Goal: Transaction & Acquisition: Download file/media

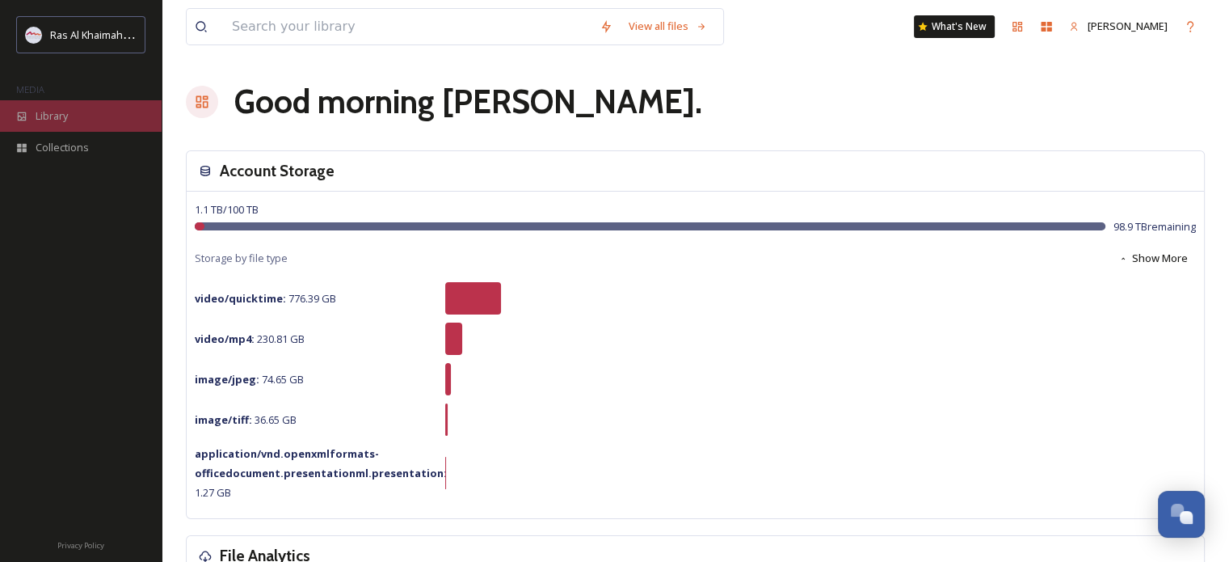
click at [91, 105] on div "Library" at bounding box center [81, 116] width 162 height 32
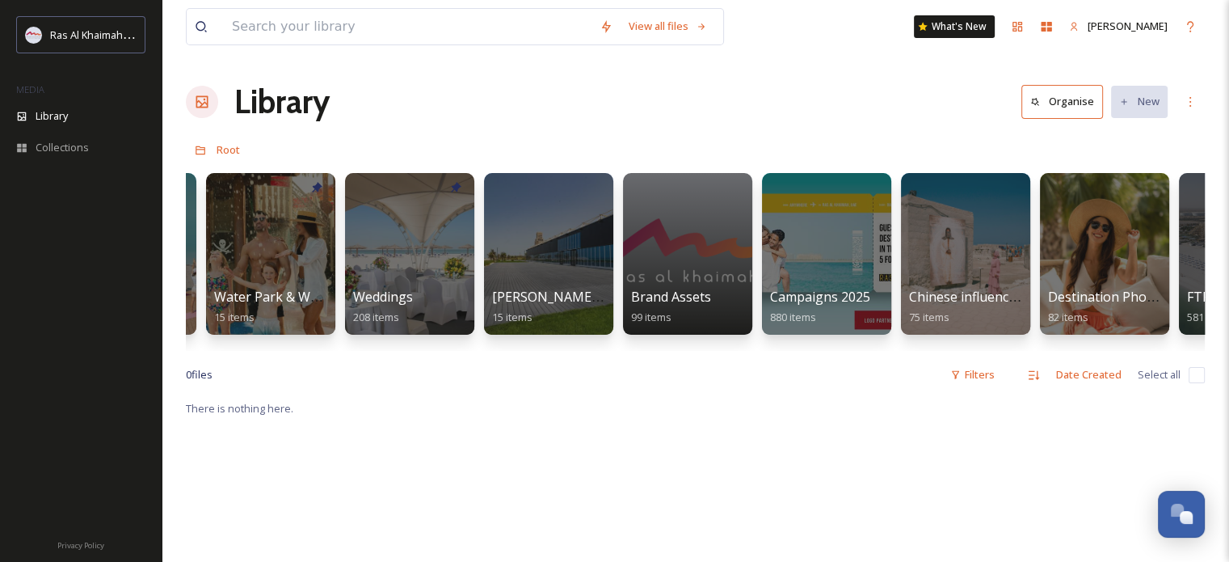
scroll to position [0, 1655]
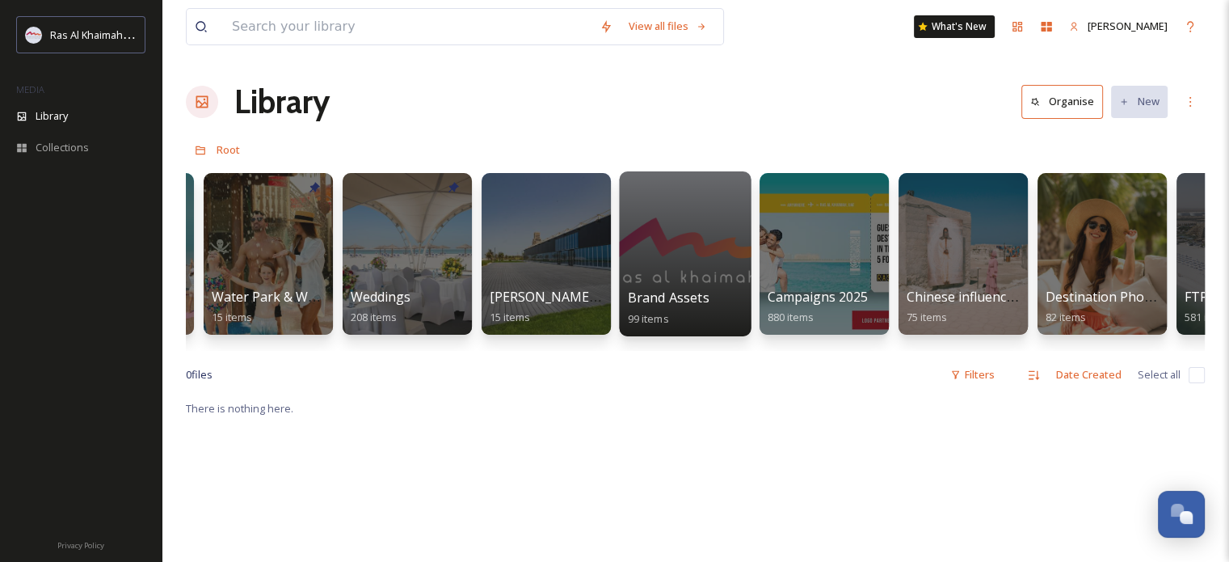
click at [714, 248] on div at bounding box center [685, 253] width 132 height 165
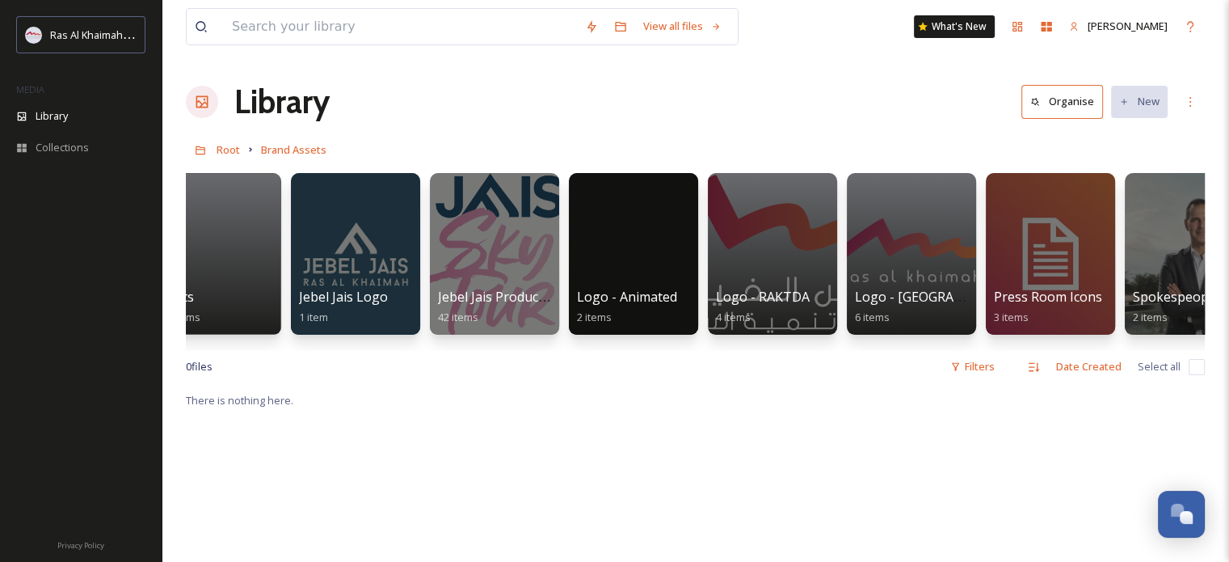
scroll to position [0, 649]
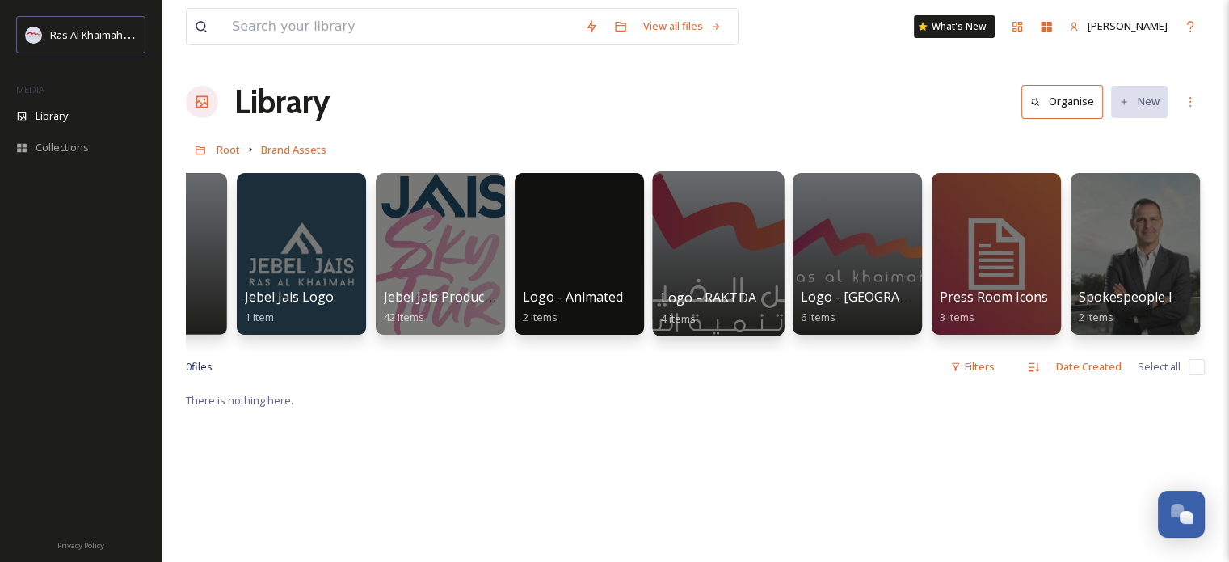
click at [705, 249] on div at bounding box center [718, 253] width 132 height 165
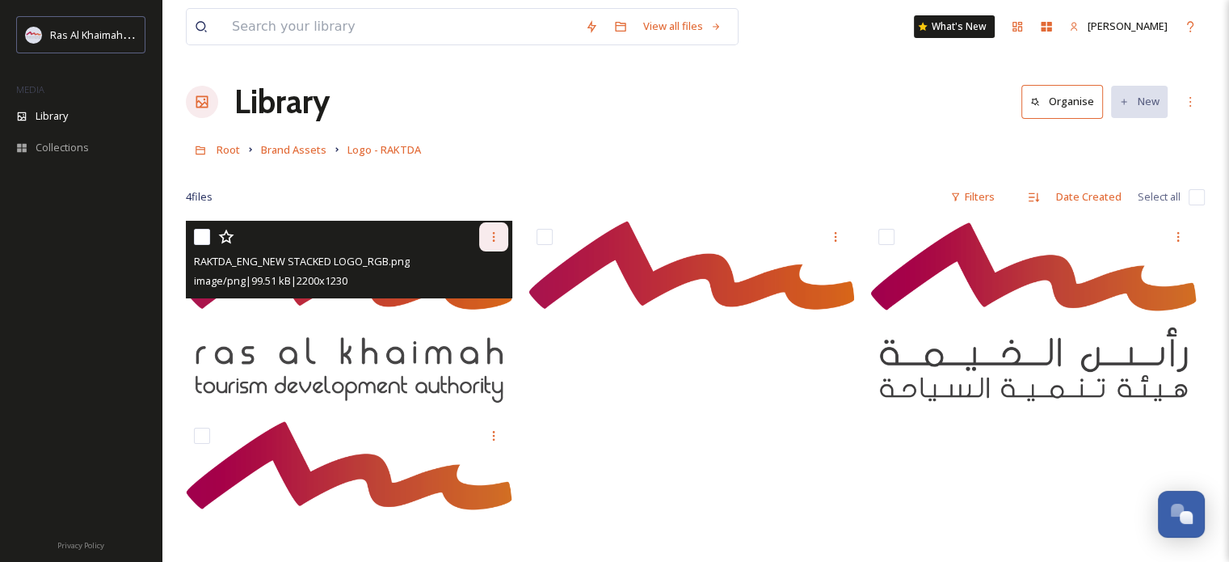
click at [492, 235] on icon at bounding box center [493, 236] width 13 height 13
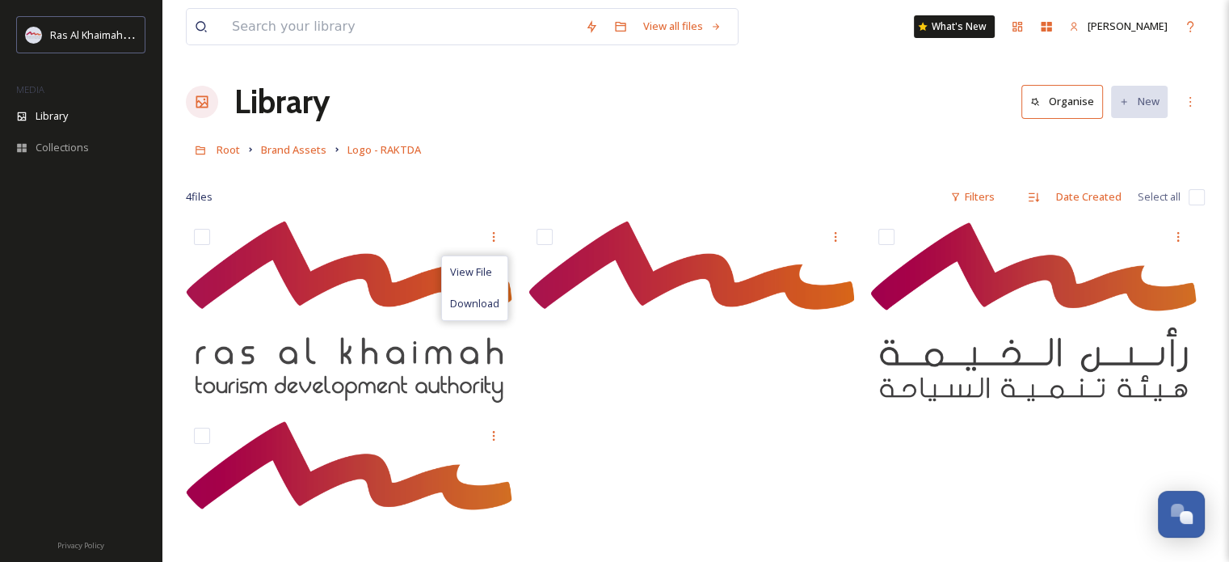
click at [573, 124] on div "Library Organise New" at bounding box center [695, 102] width 1019 height 48
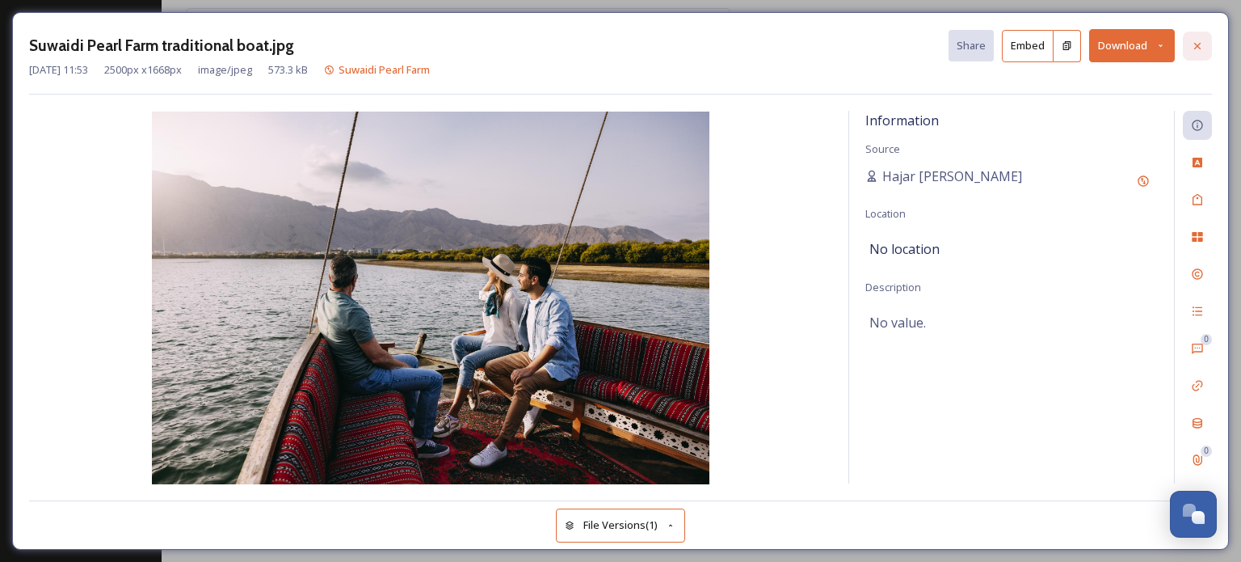
click at [1198, 48] on icon at bounding box center [1197, 46] width 13 height 13
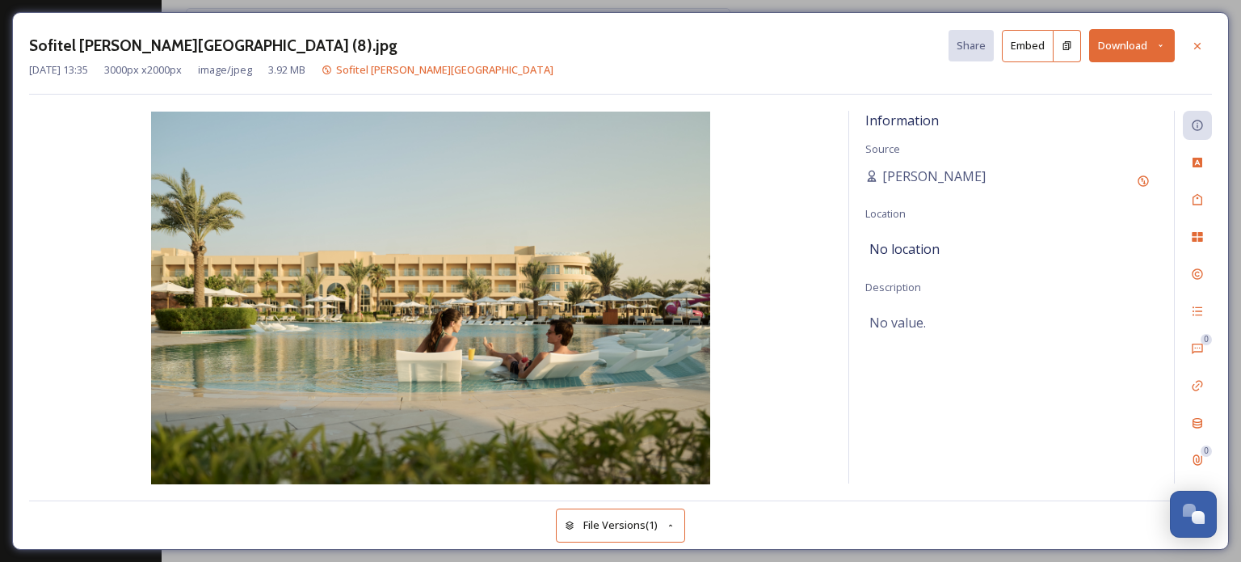
click at [1160, 44] on icon at bounding box center [1161, 45] width 11 height 11
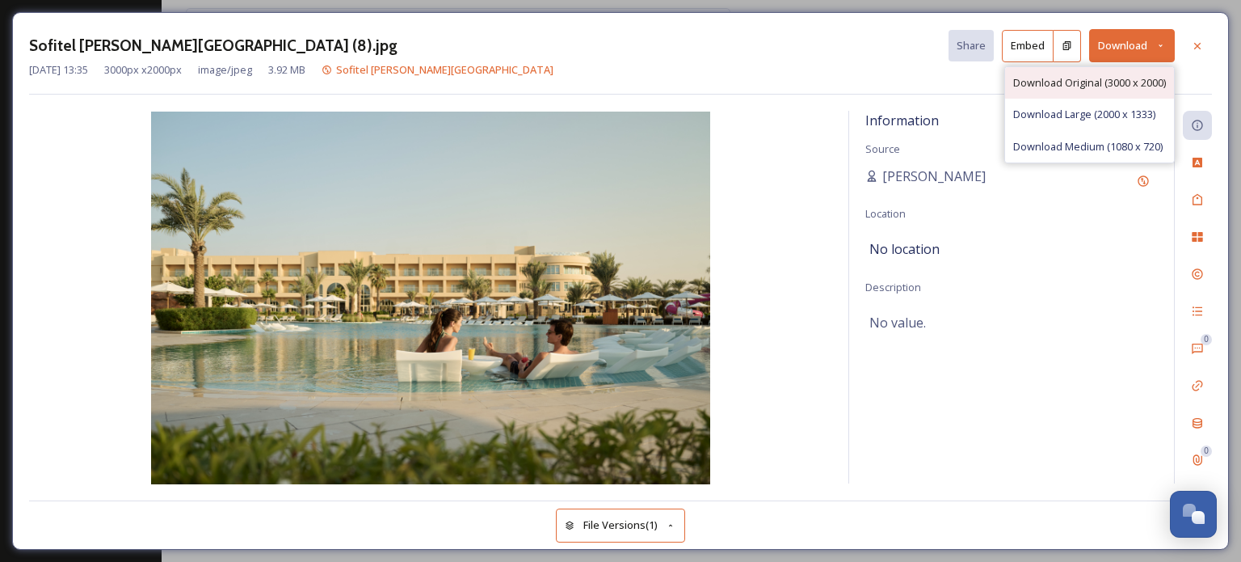
click at [1121, 72] on div "Download Original (3000 x 2000)" at bounding box center [1089, 83] width 169 height 32
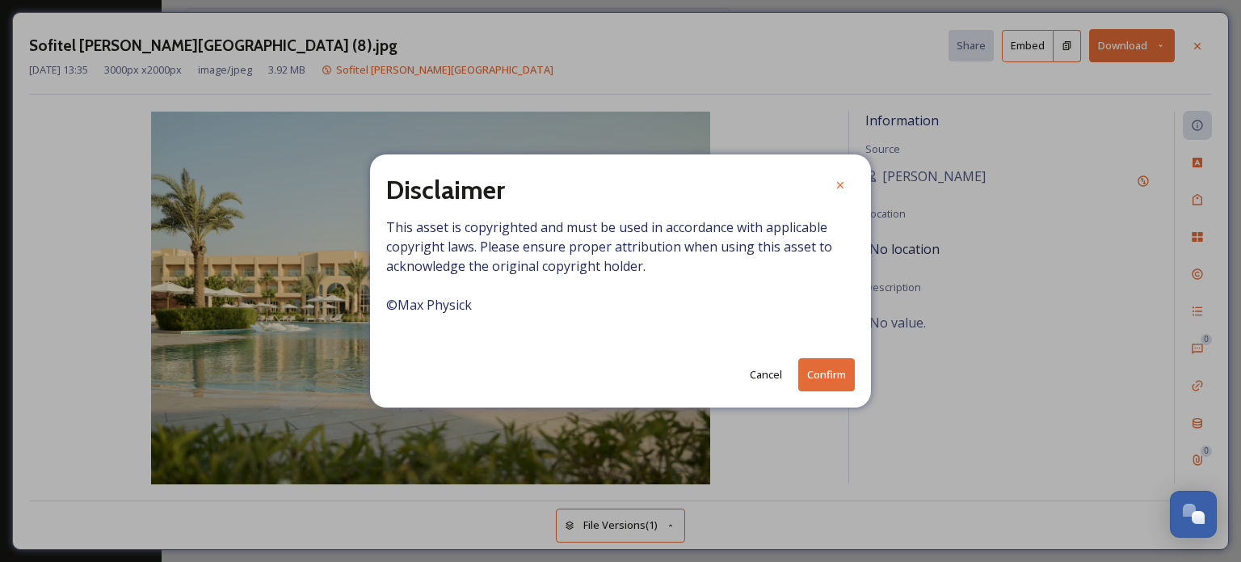
click at [768, 374] on button "Cancel" at bounding box center [766, 375] width 48 height 32
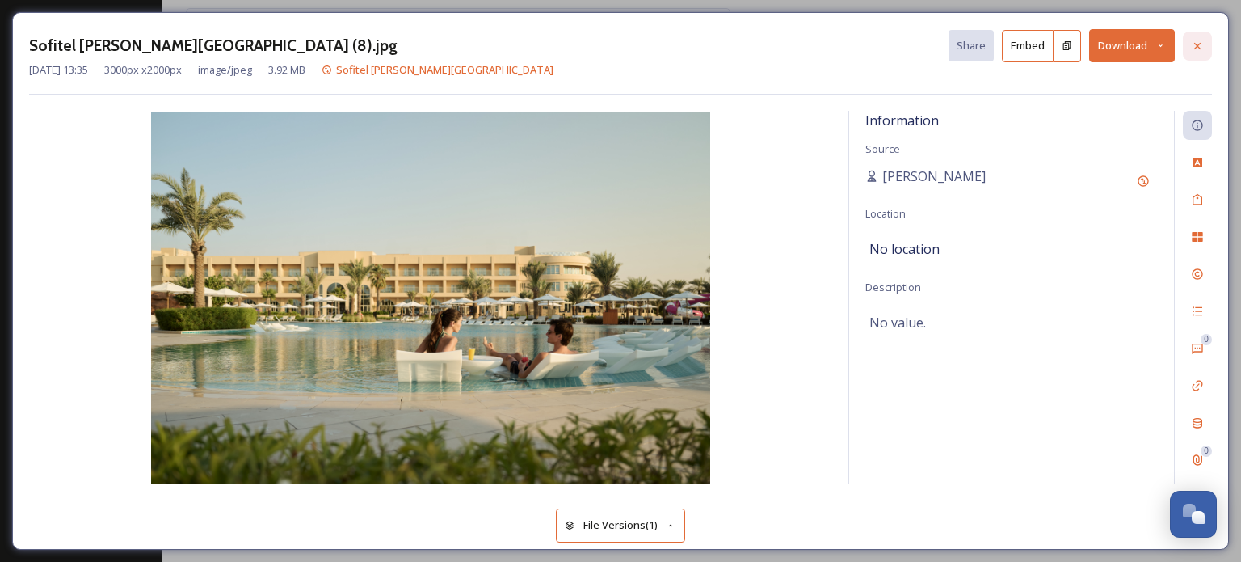
click at [1195, 46] on icon at bounding box center [1197, 46] width 13 height 13
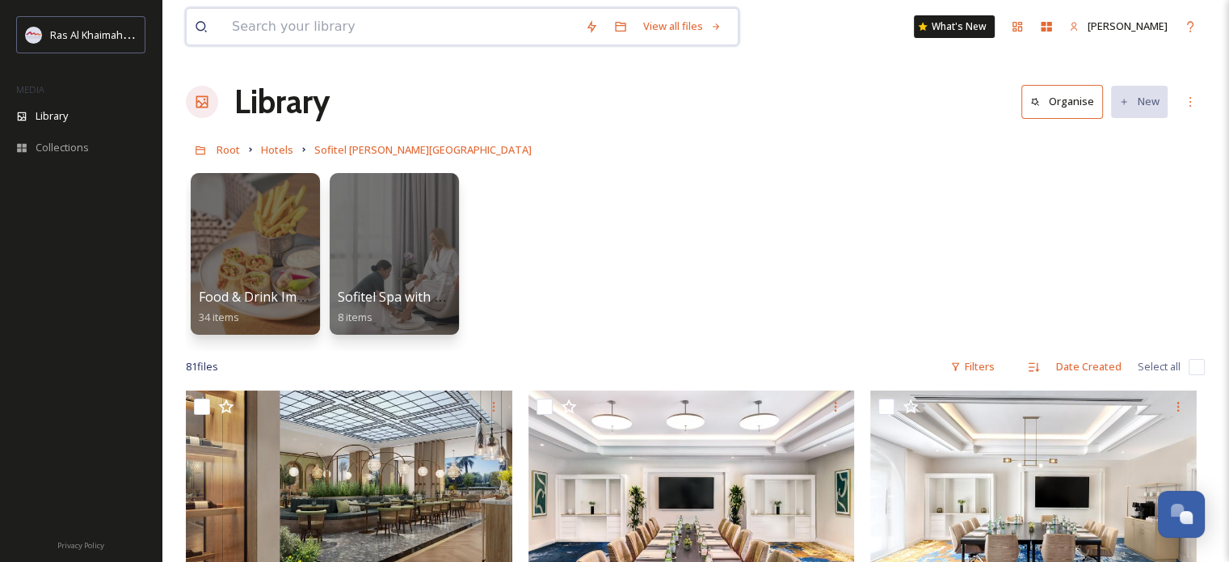
click at [302, 34] on input at bounding box center [400, 27] width 353 height 36
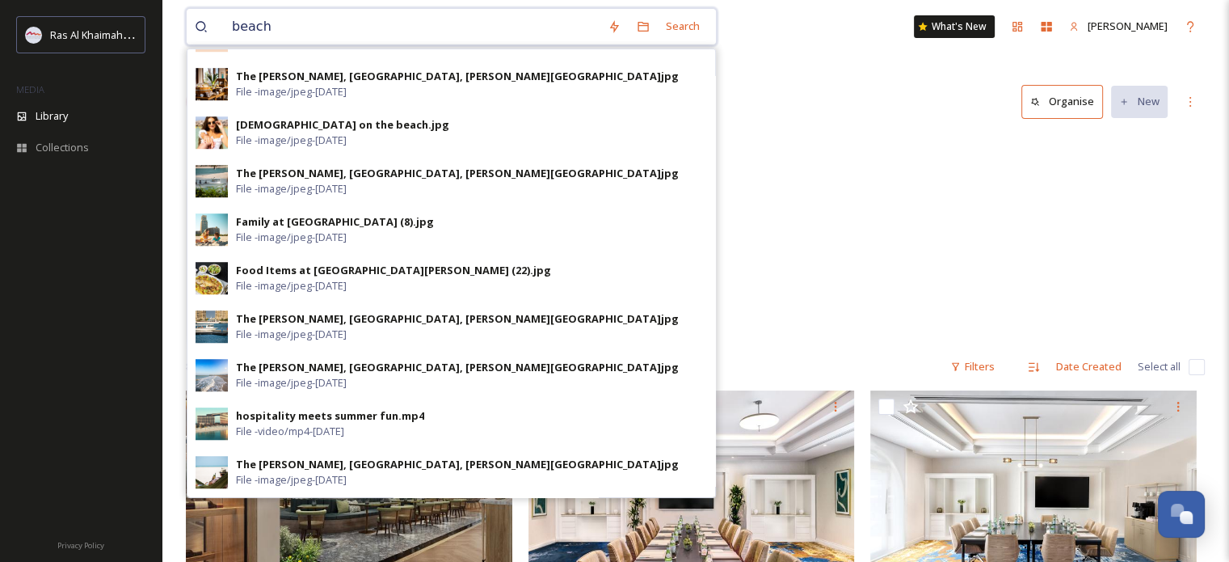
scroll to position [1210, 0]
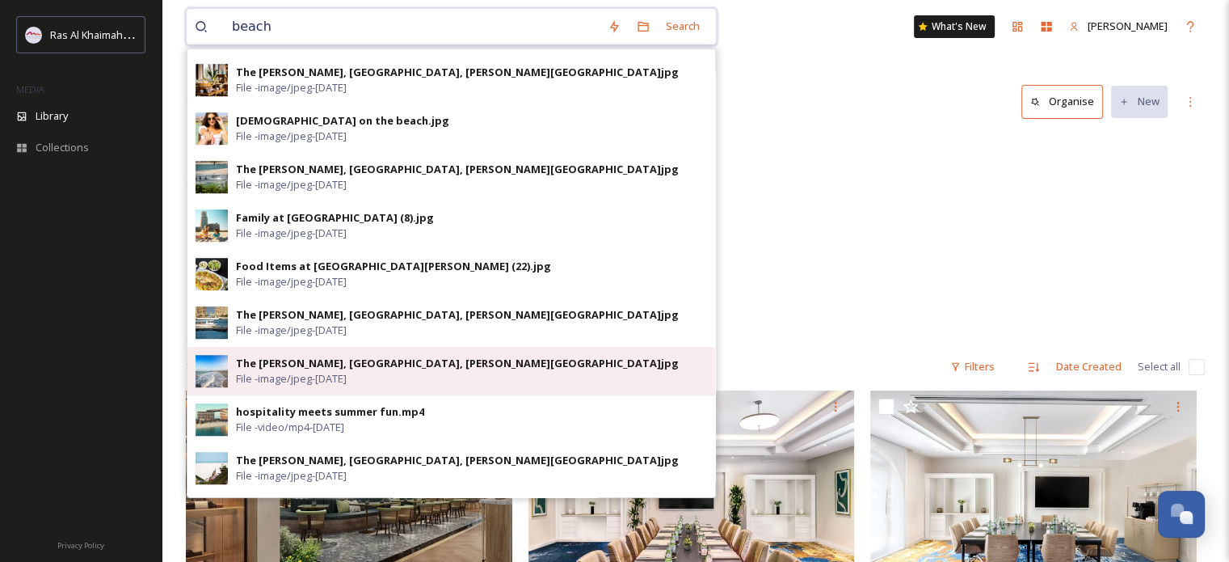
type input "beach"
click at [347, 372] on span "File - image/jpeg - Jan 19 2019" at bounding box center [291, 378] width 111 height 15
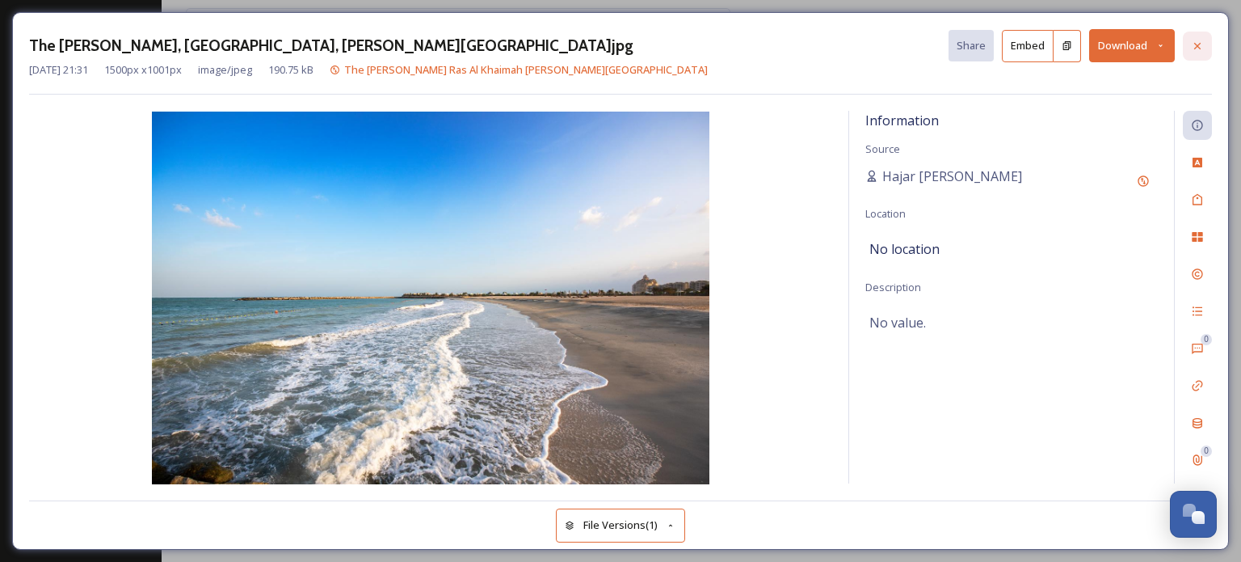
click at [1201, 40] on icon at bounding box center [1197, 46] width 13 height 13
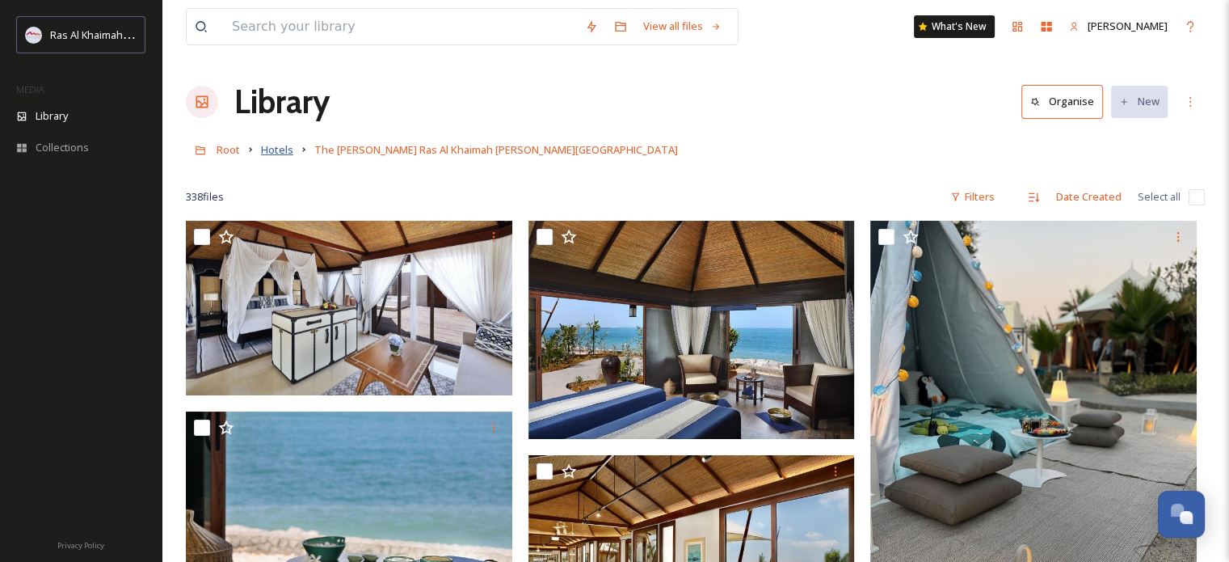
click at [283, 148] on span "Hotels" at bounding box center [277, 149] width 32 height 15
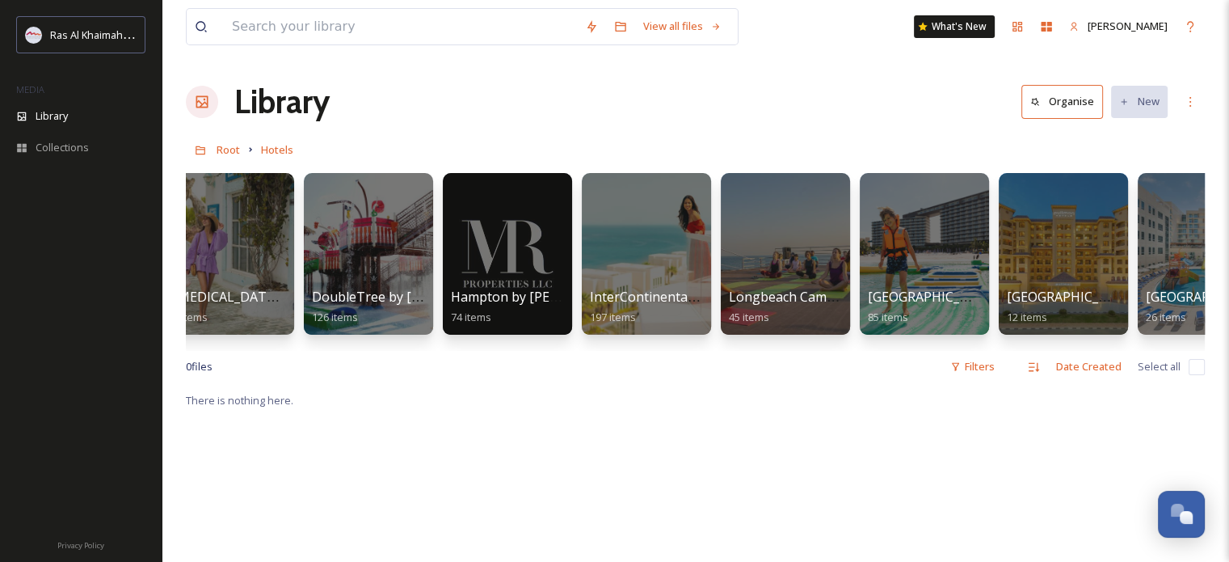
scroll to position [0, 729]
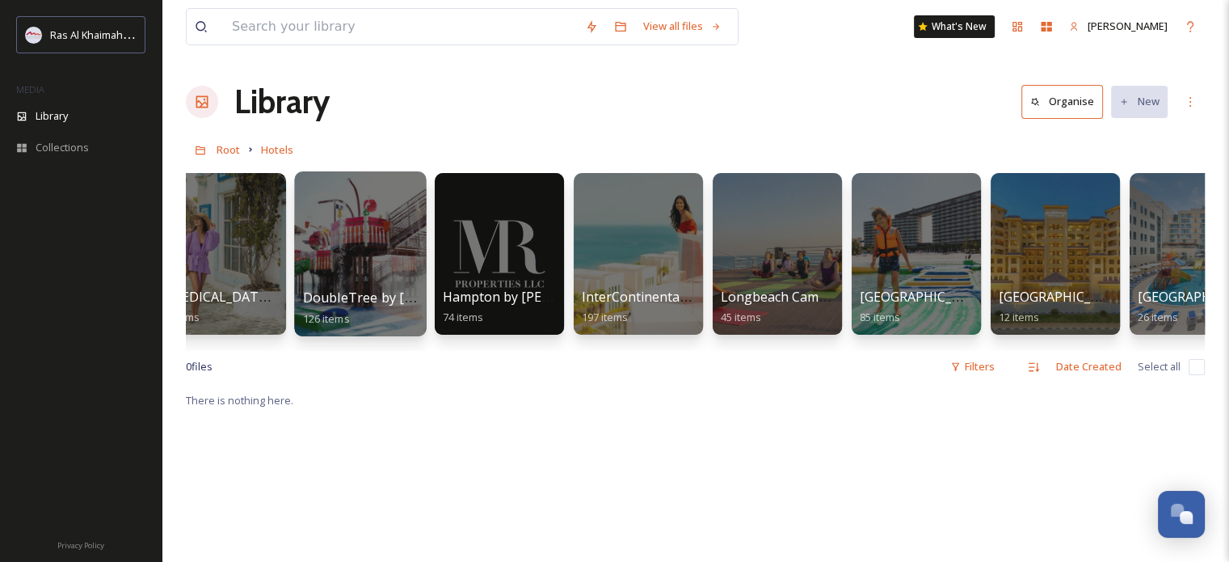
click at [367, 261] on div at bounding box center [360, 253] width 132 height 165
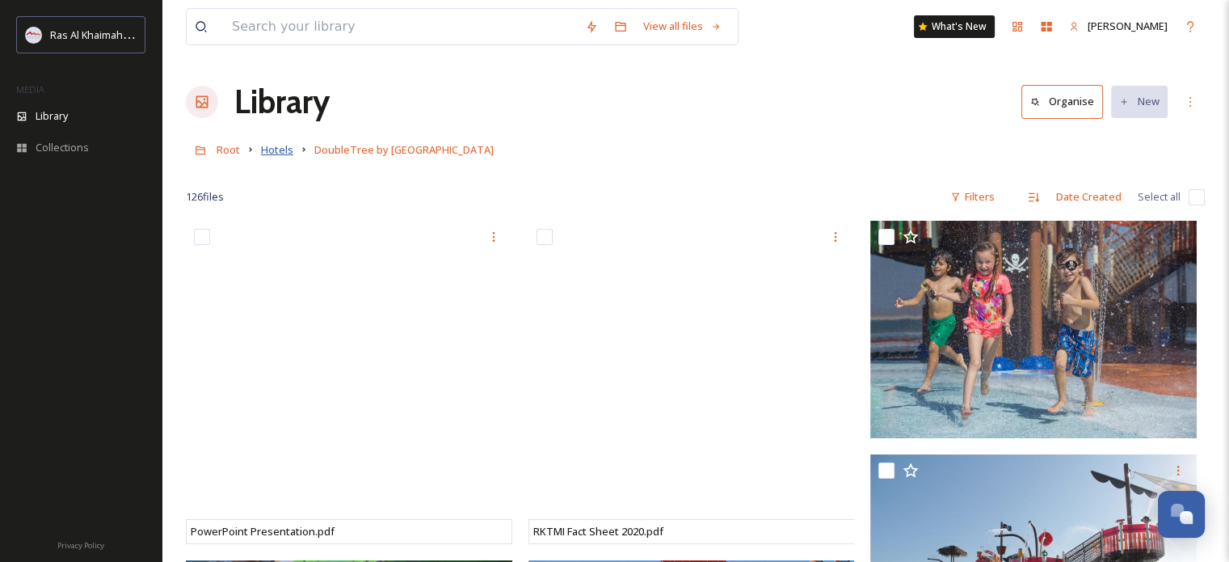
click at [276, 145] on span "Hotels" at bounding box center [277, 149] width 32 height 15
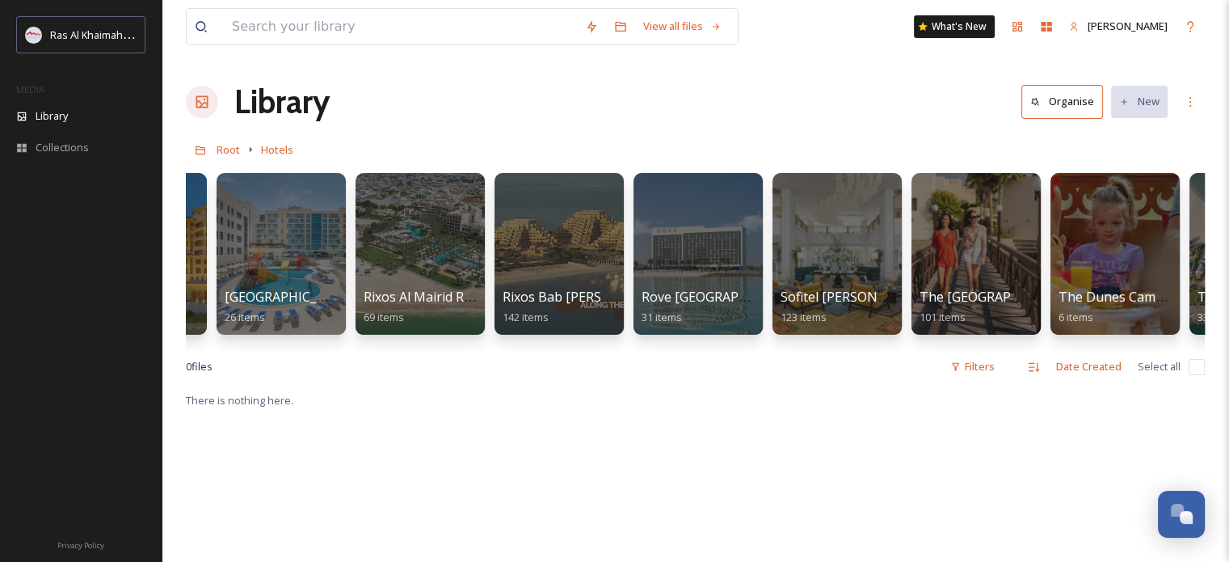
scroll to position [0, 1655]
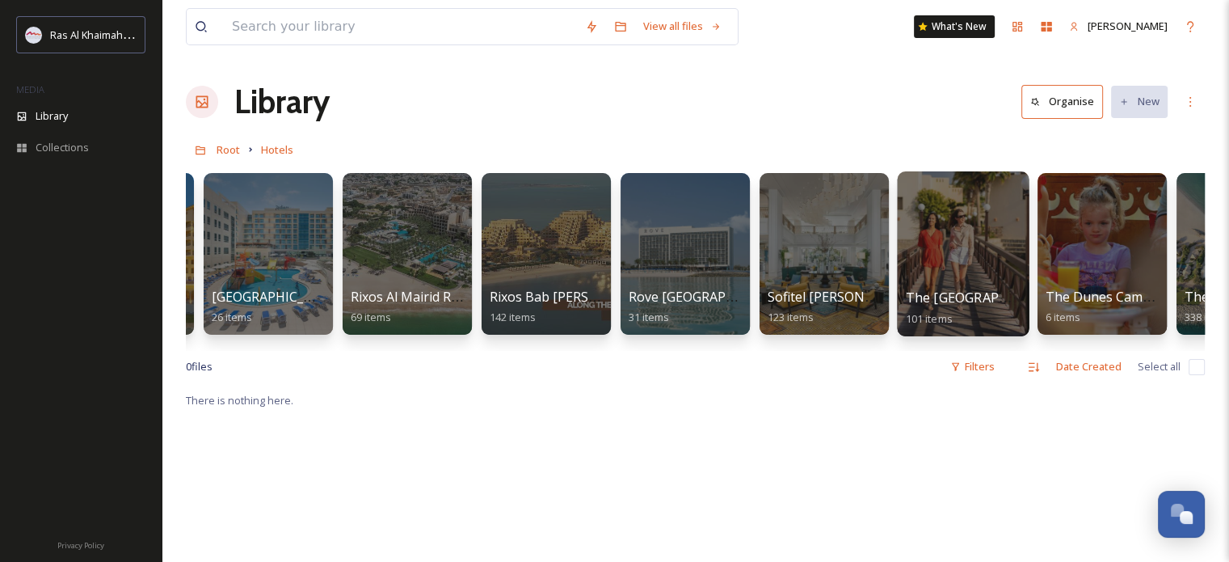
click at [954, 261] on div at bounding box center [963, 253] width 132 height 165
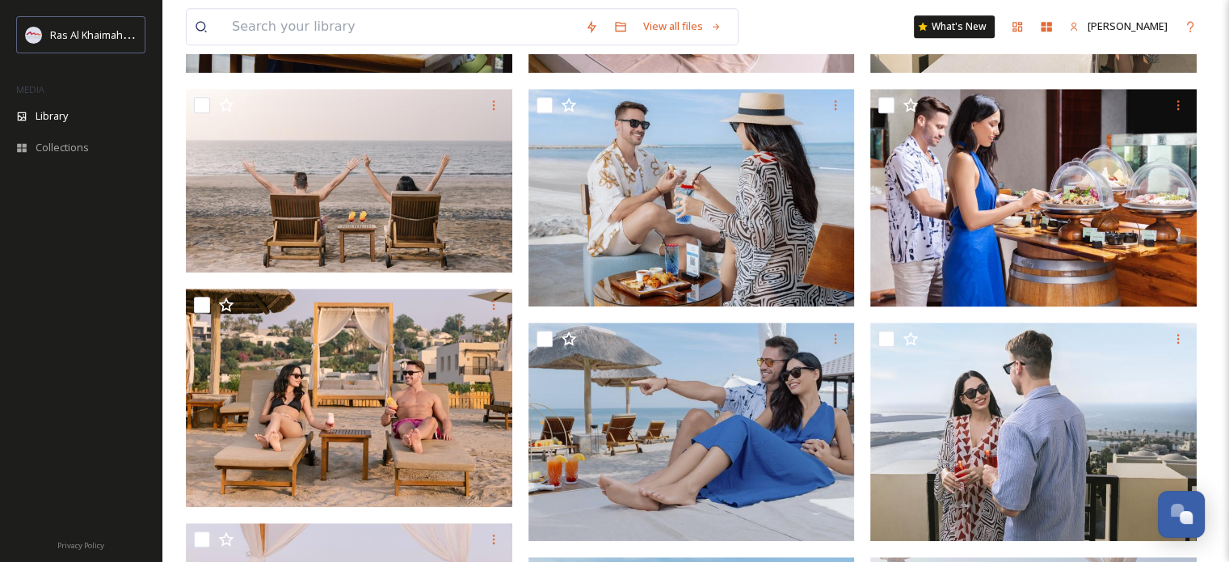
scroll to position [1170, 0]
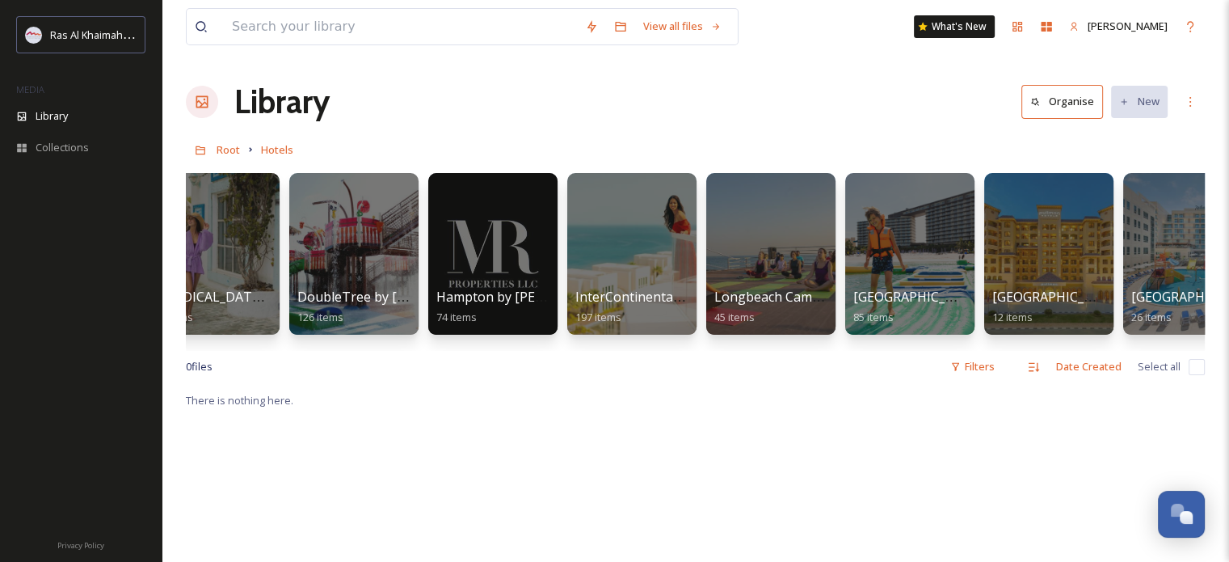
scroll to position [0, 740]
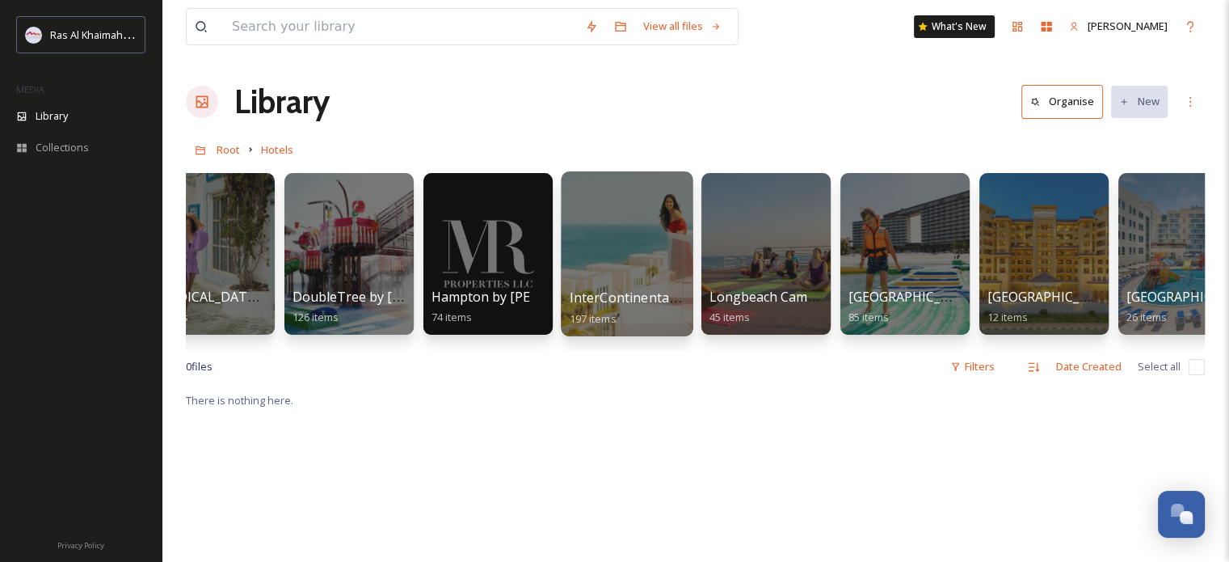
click at [604, 257] on div at bounding box center [627, 253] width 132 height 165
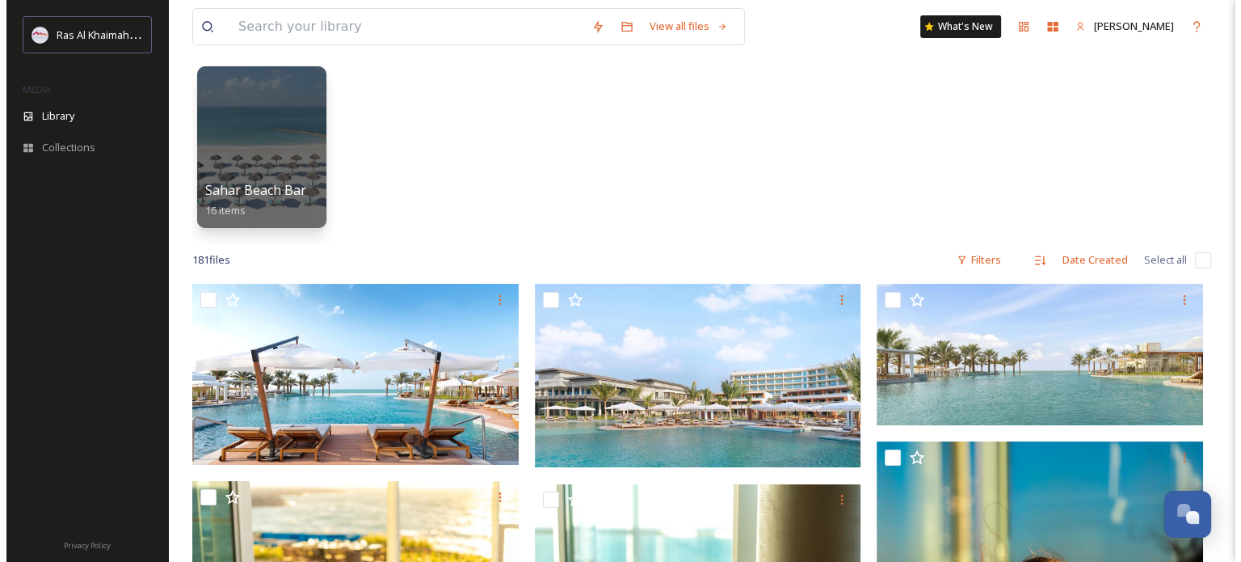
scroll to position [81, 0]
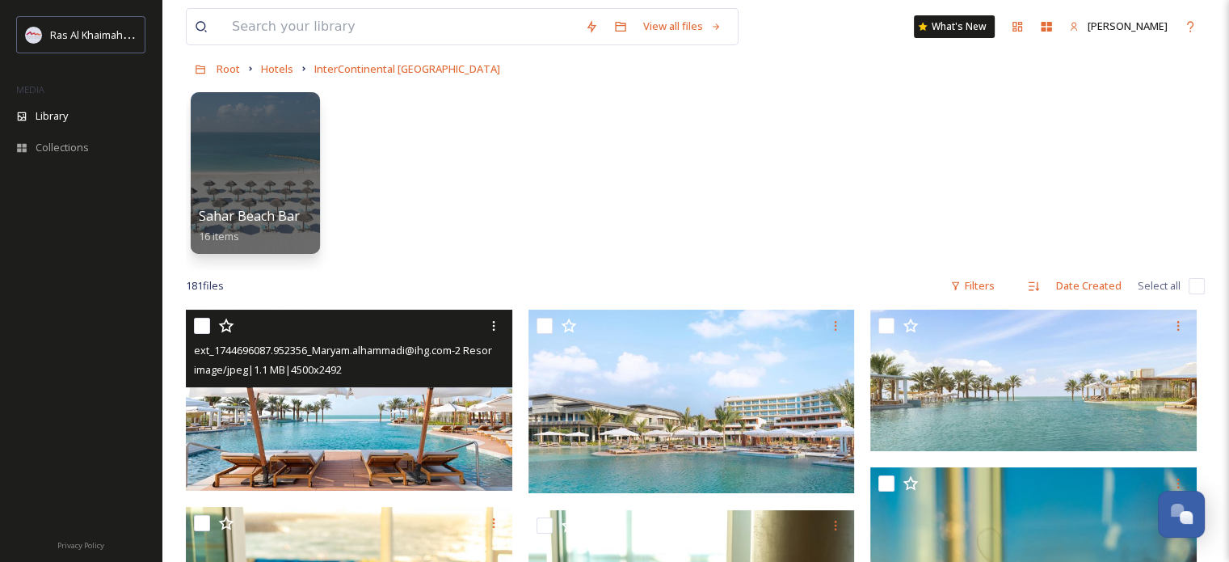
click at [383, 415] on img at bounding box center [349, 399] width 326 height 181
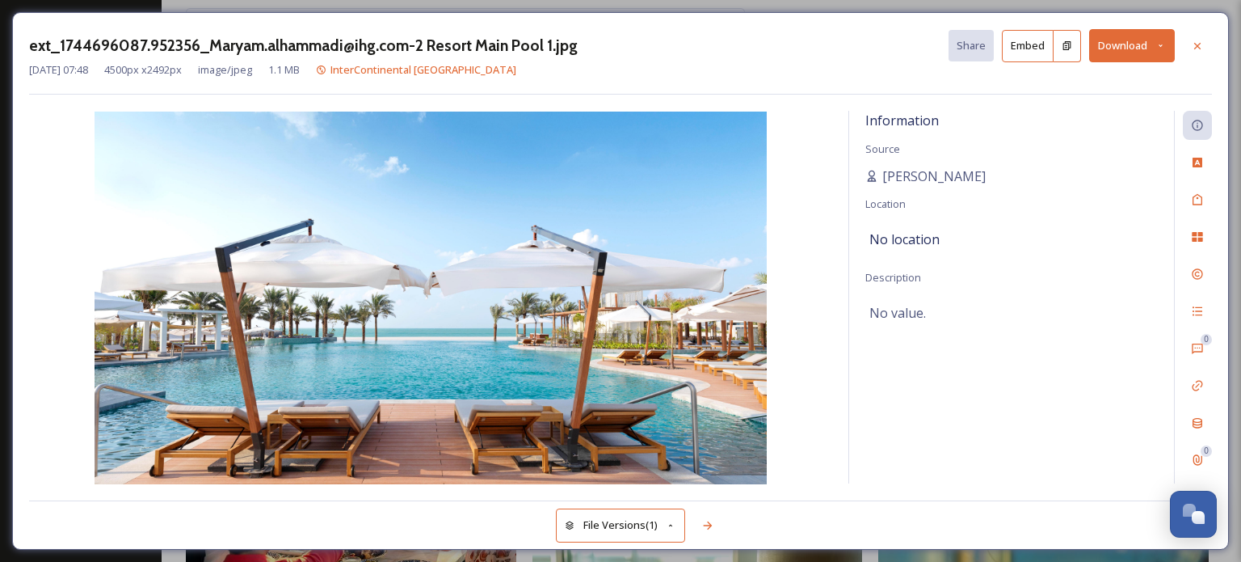
click at [1162, 50] on icon at bounding box center [1161, 45] width 11 height 11
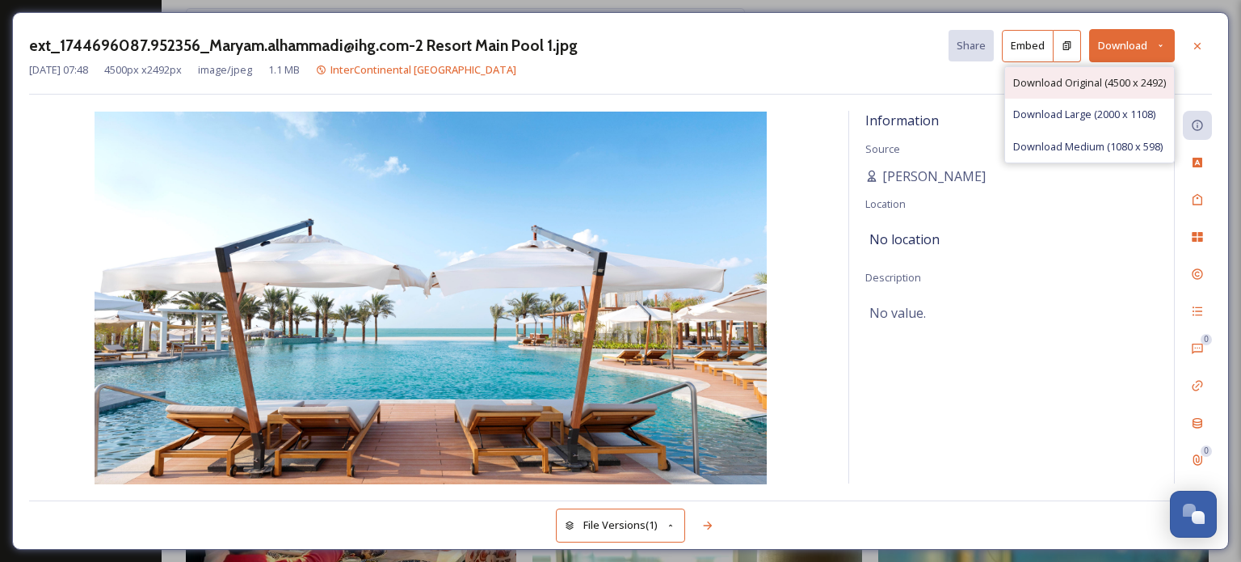
click at [1110, 81] on span "Download Original (4500 x 2492)" at bounding box center [1089, 82] width 153 height 15
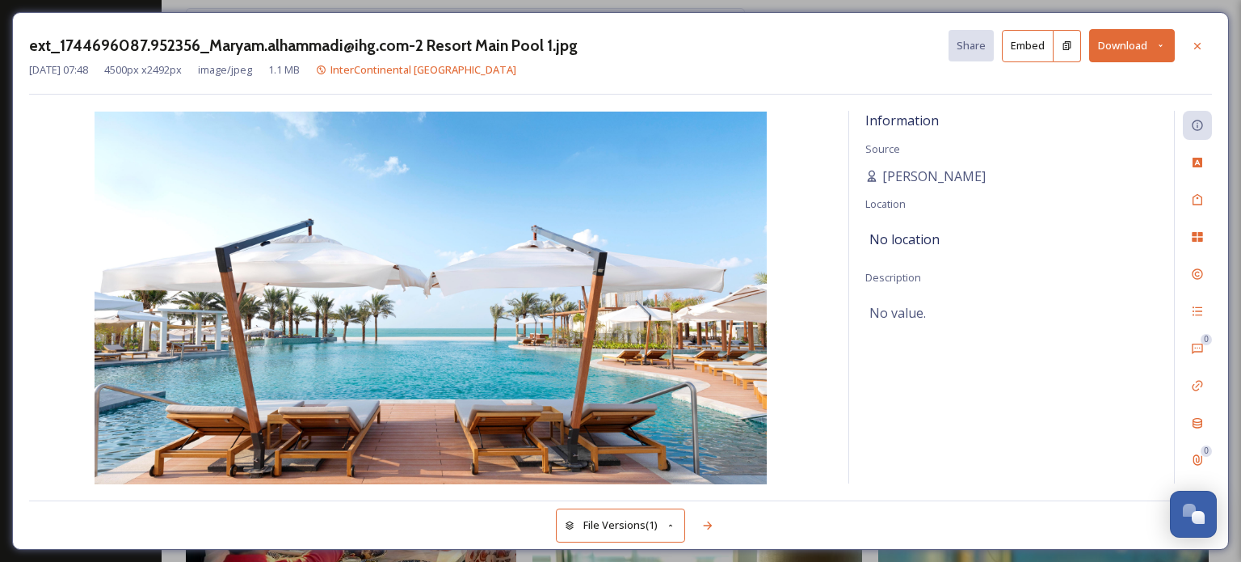
click at [1227, 6] on div "ext_1744696087.952356_Maryam.alhammadi@ihg.com-2 Resort Main Pool 1.jpg Share E…" at bounding box center [620, 281] width 1241 height 562
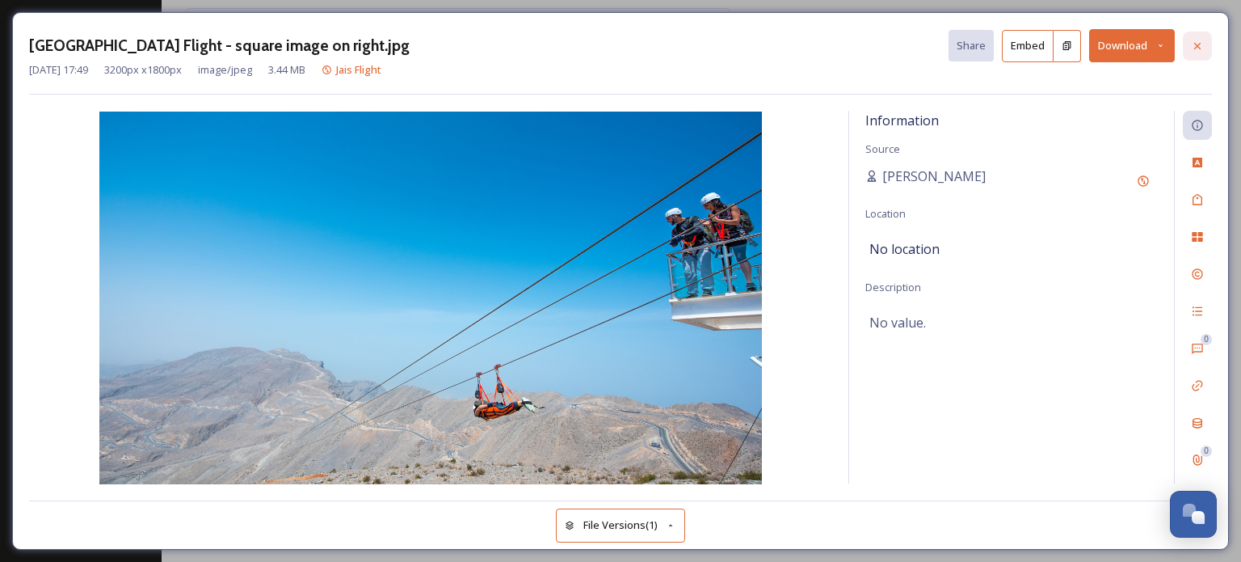
click at [1194, 41] on icon at bounding box center [1197, 46] width 13 height 13
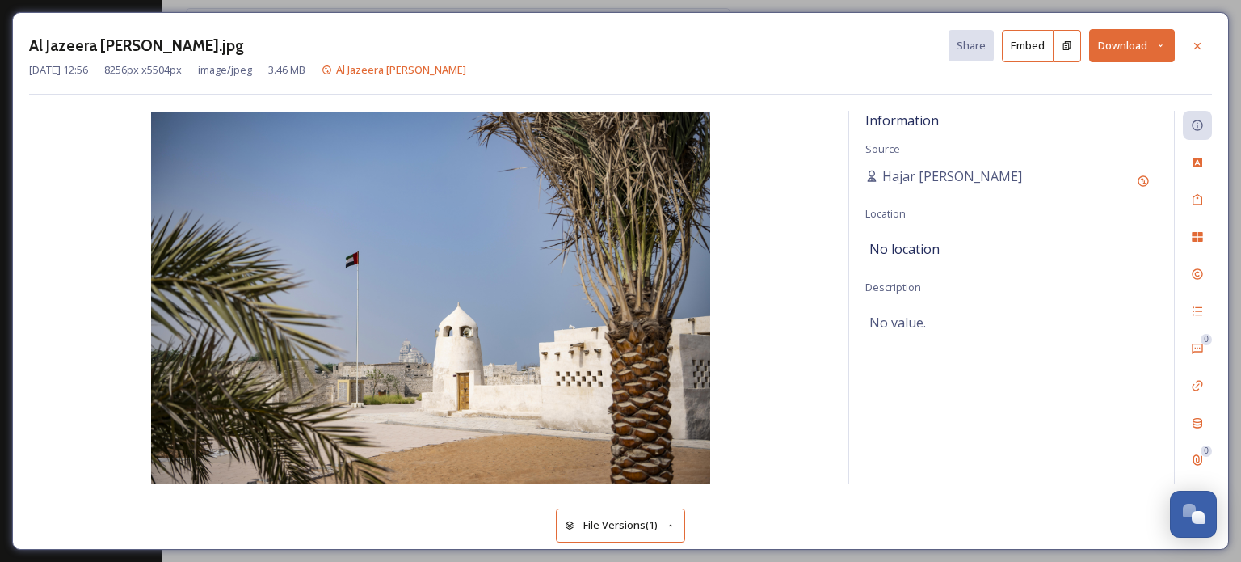
click at [1152, 44] on button "Download" at bounding box center [1132, 45] width 86 height 33
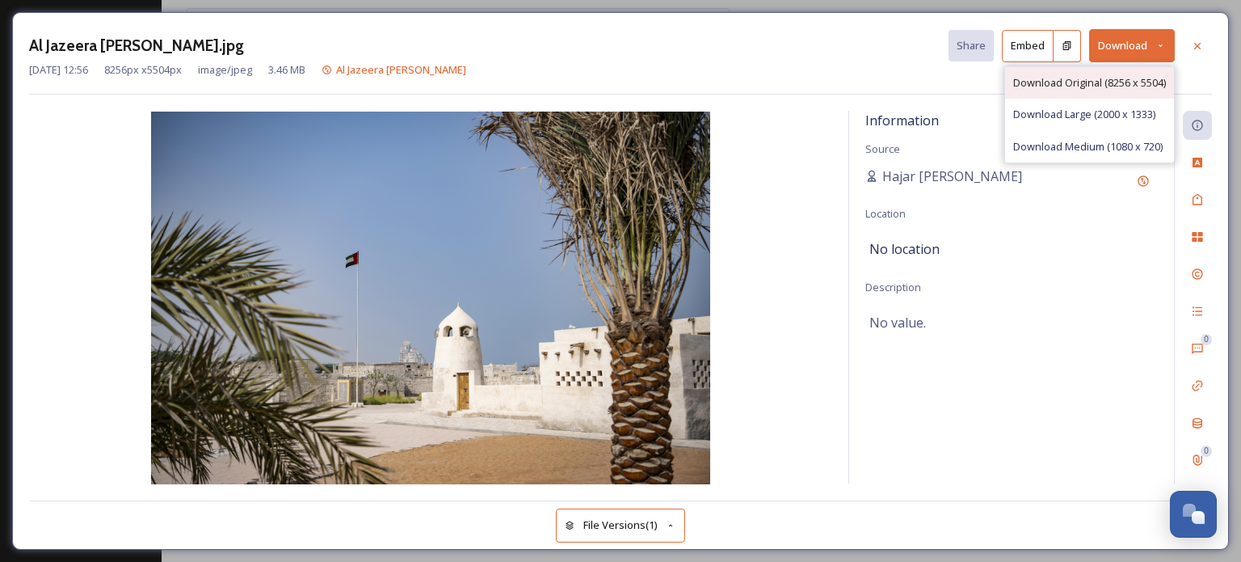
click at [1099, 76] on span "Download Original (8256 x 5504)" at bounding box center [1089, 82] width 153 height 15
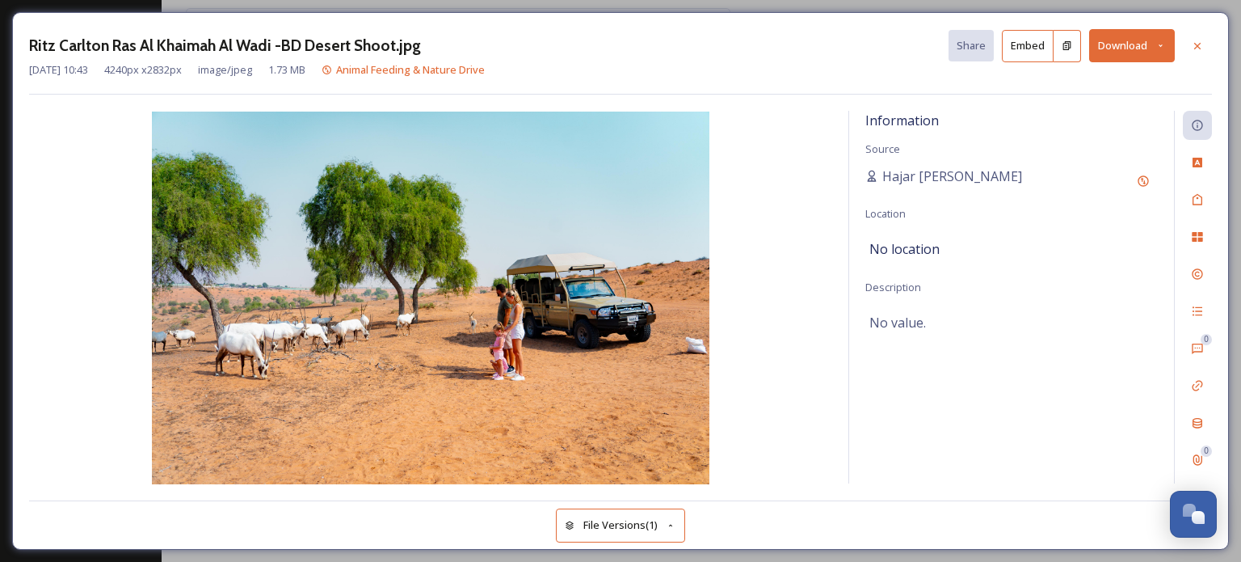
click at [1155, 41] on button "Download" at bounding box center [1132, 45] width 86 height 33
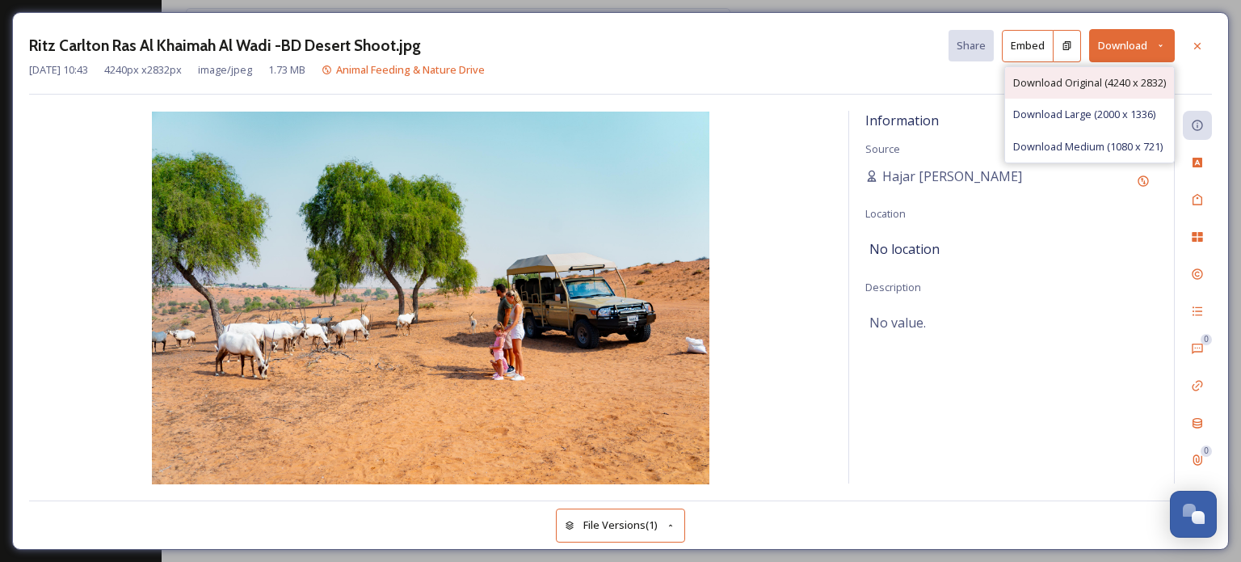
click at [1067, 86] on span "Download Original (4240 x 2832)" at bounding box center [1089, 82] width 153 height 15
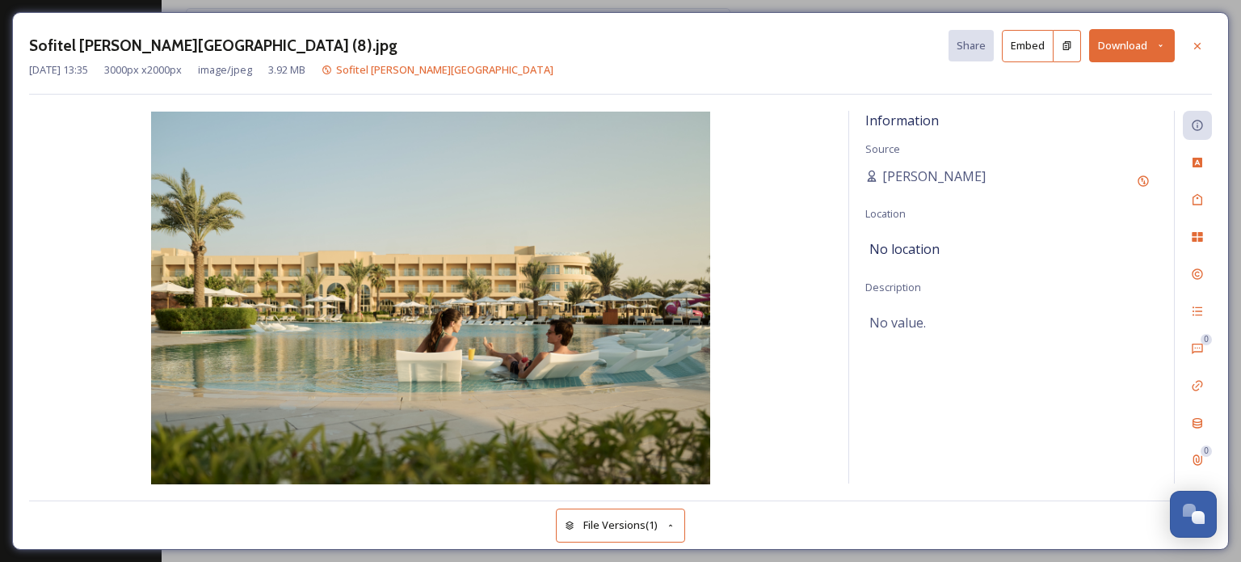
click at [1161, 50] on icon at bounding box center [1161, 45] width 11 height 11
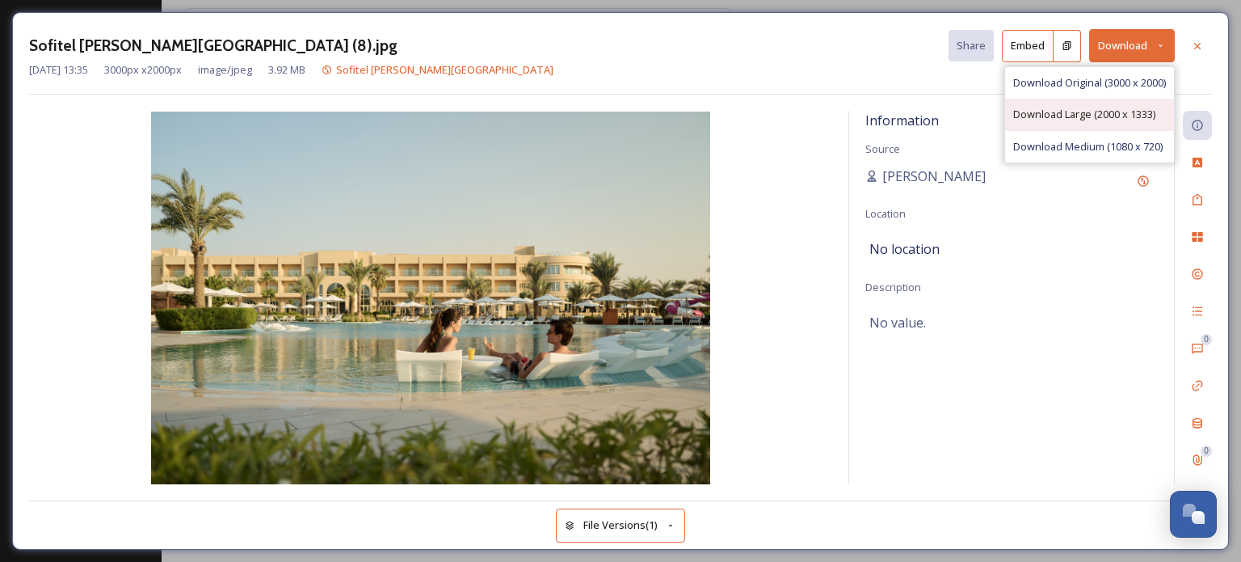
click at [1085, 109] on span "Download Large (2000 x 1333)" at bounding box center [1084, 114] width 142 height 15
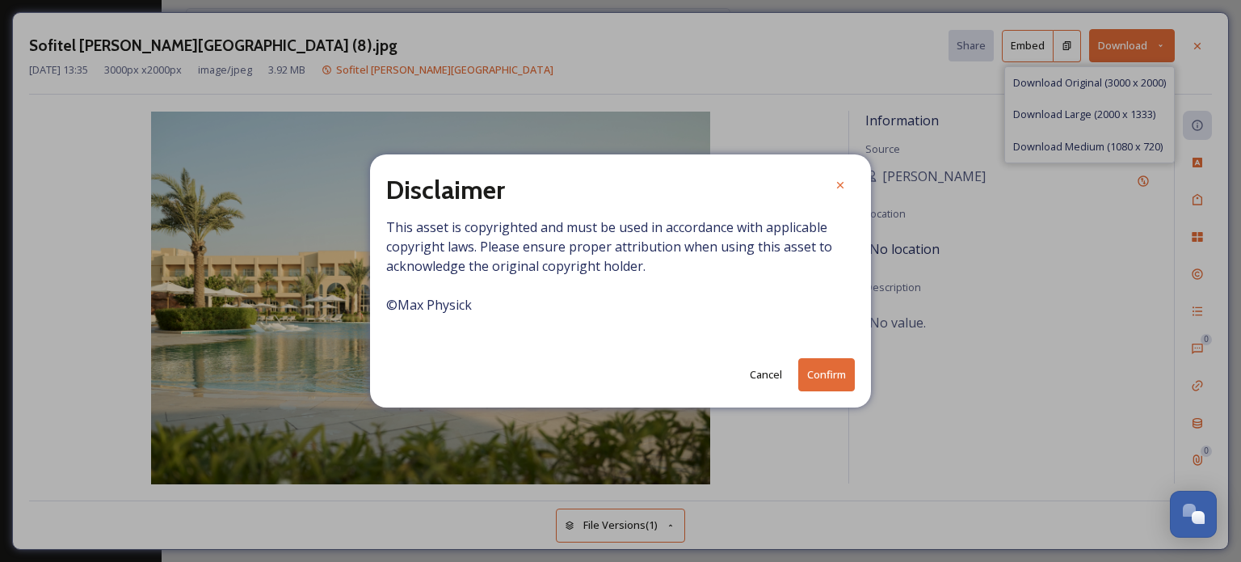
click at [764, 373] on button "Cancel" at bounding box center [766, 375] width 48 height 32
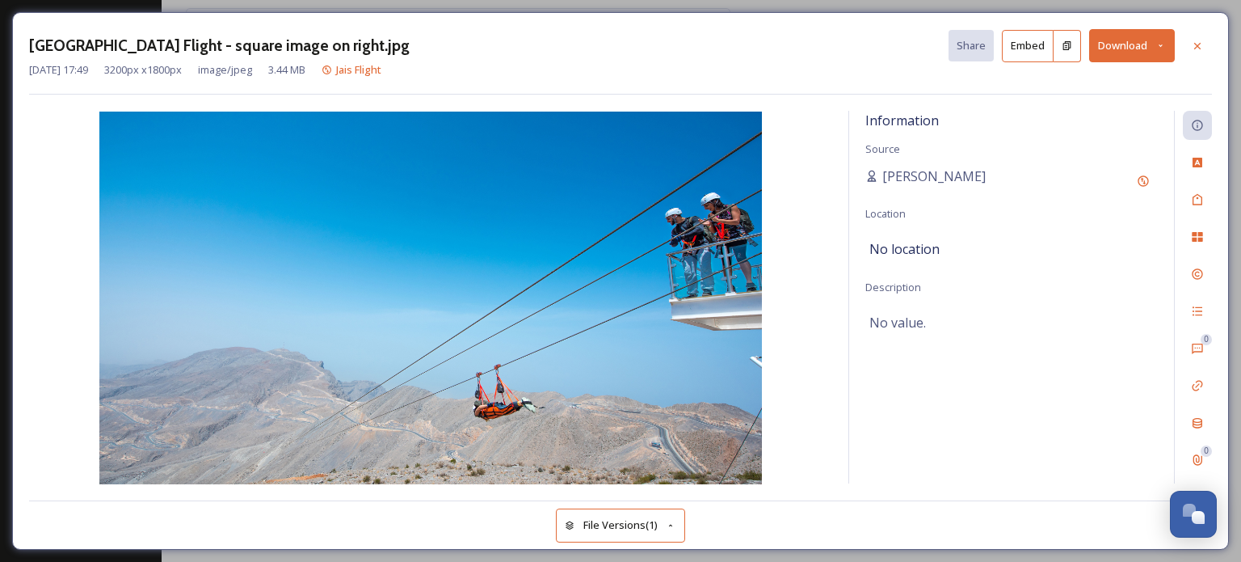
click at [1161, 41] on icon at bounding box center [1161, 45] width 11 height 11
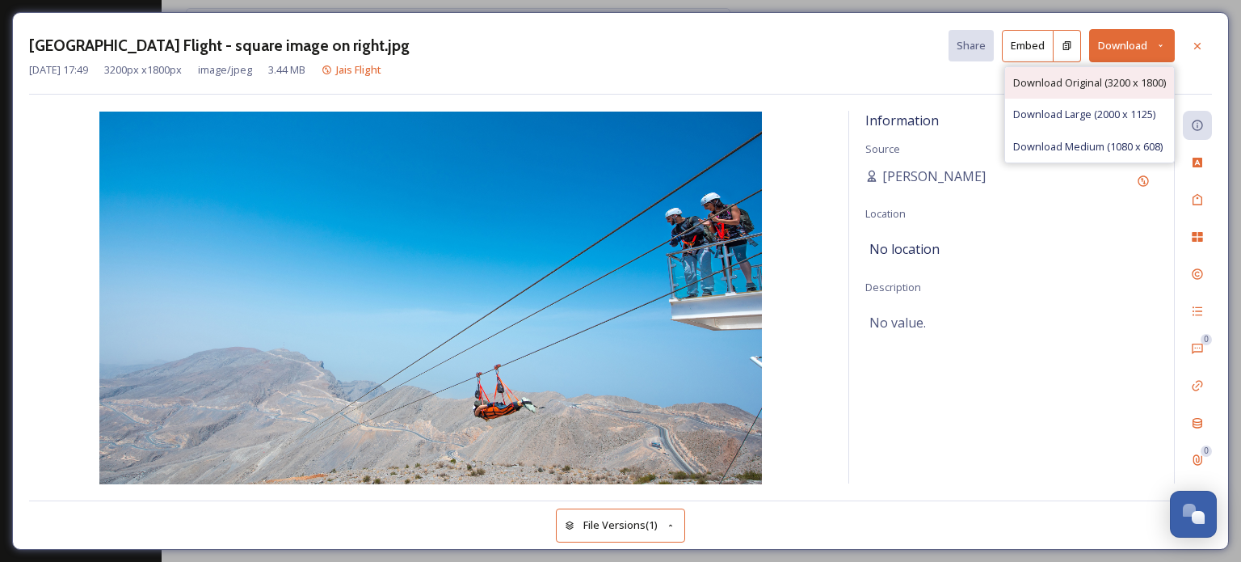
click at [1085, 74] on div "Download Original (3200 x 1800)" at bounding box center [1089, 83] width 169 height 32
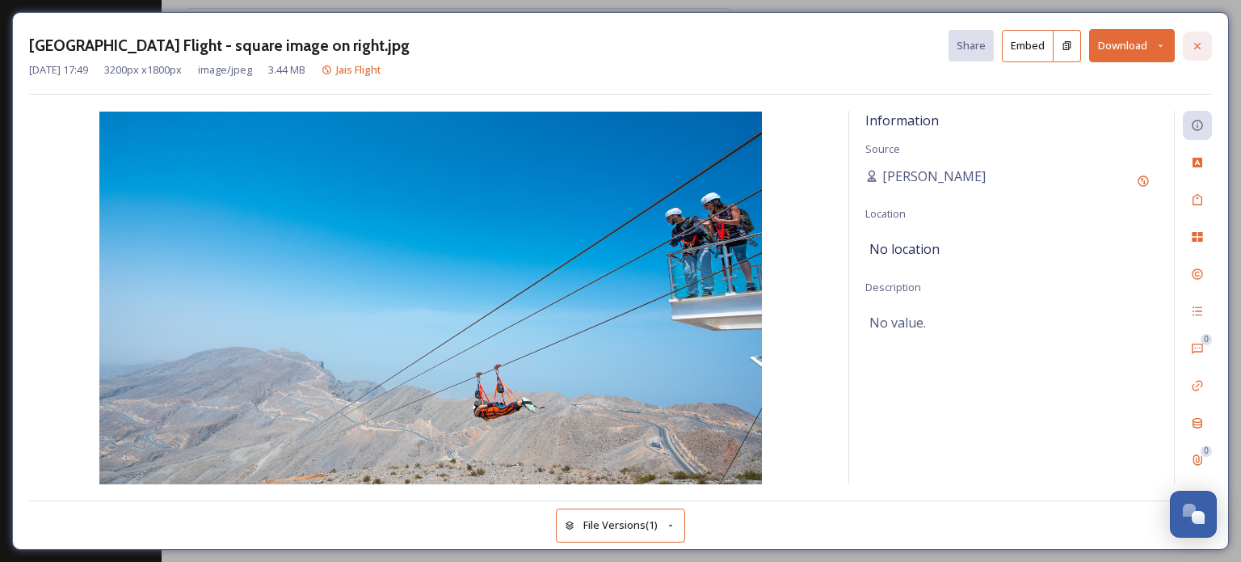
click at [1188, 46] on div at bounding box center [1197, 46] width 29 height 29
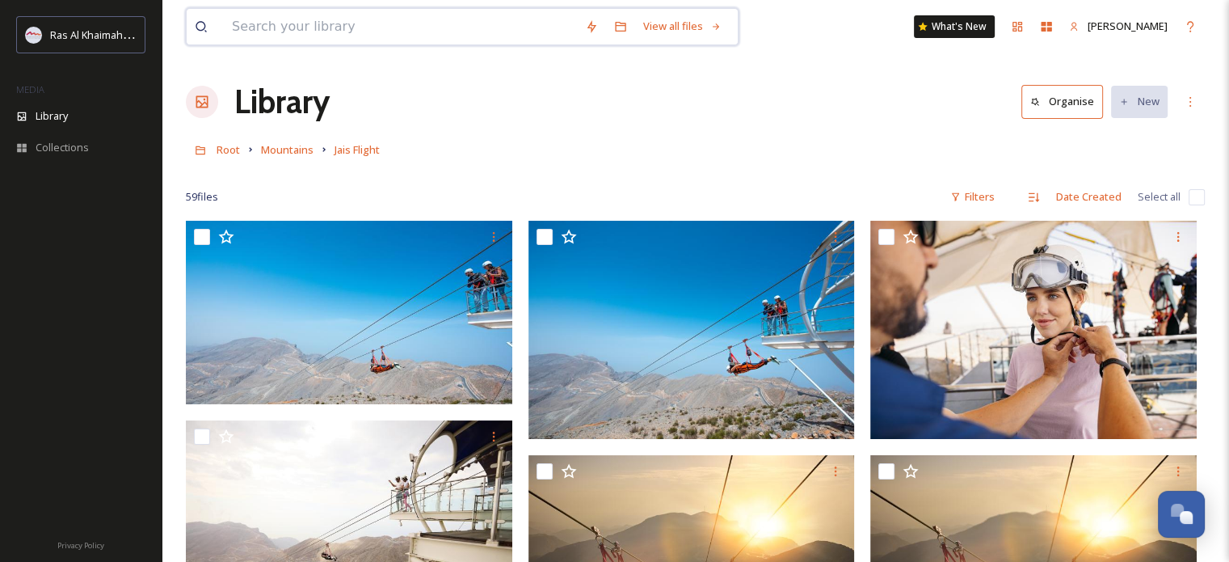
click at [314, 22] on input at bounding box center [400, 27] width 353 height 36
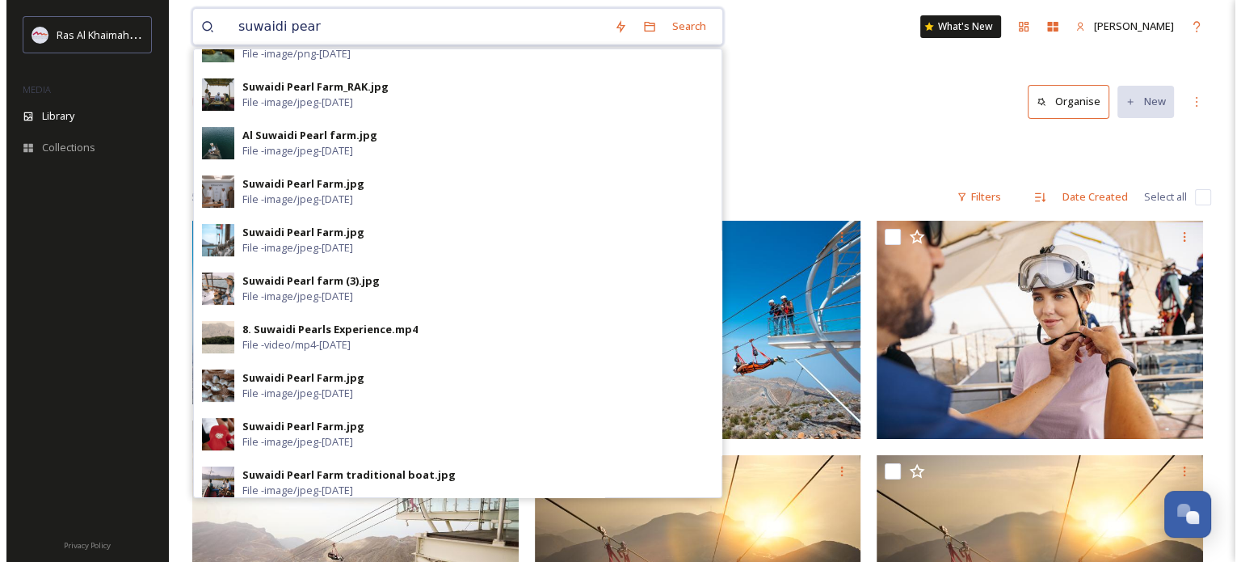
scroll to position [521, 0]
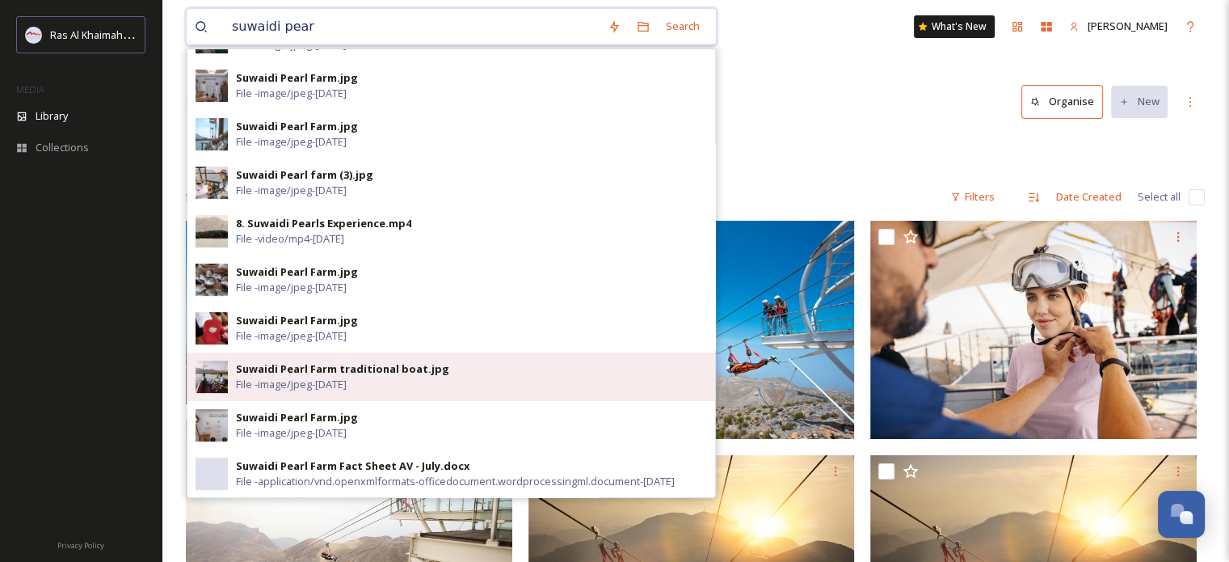
type input "suwaidi pear"
click at [318, 374] on div "Suwaidi Pearl Farm traditional boat.jpg" at bounding box center [342, 368] width 213 height 15
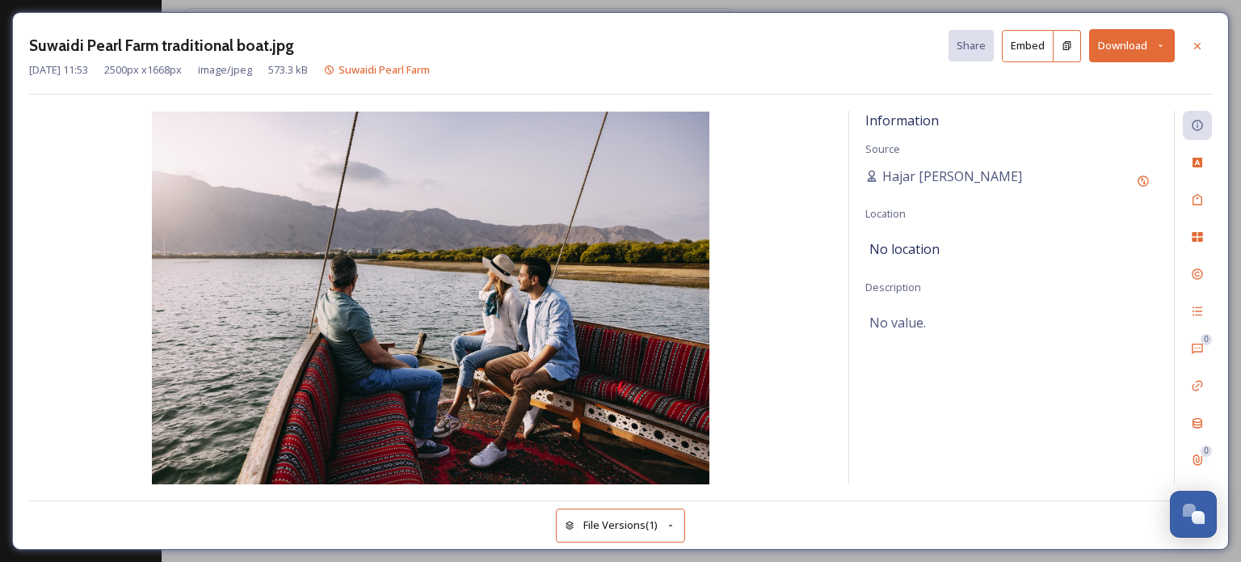
click at [1160, 41] on icon at bounding box center [1161, 45] width 11 height 11
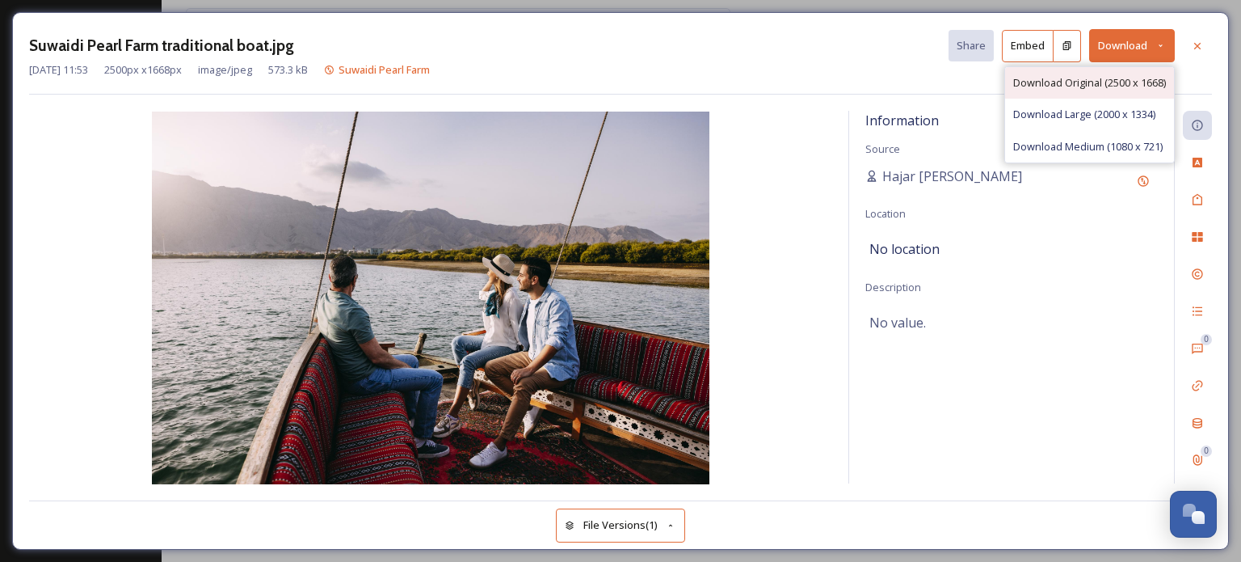
click at [1088, 80] on span "Download Original (2500 x 1668)" at bounding box center [1089, 82] width 153 height 15
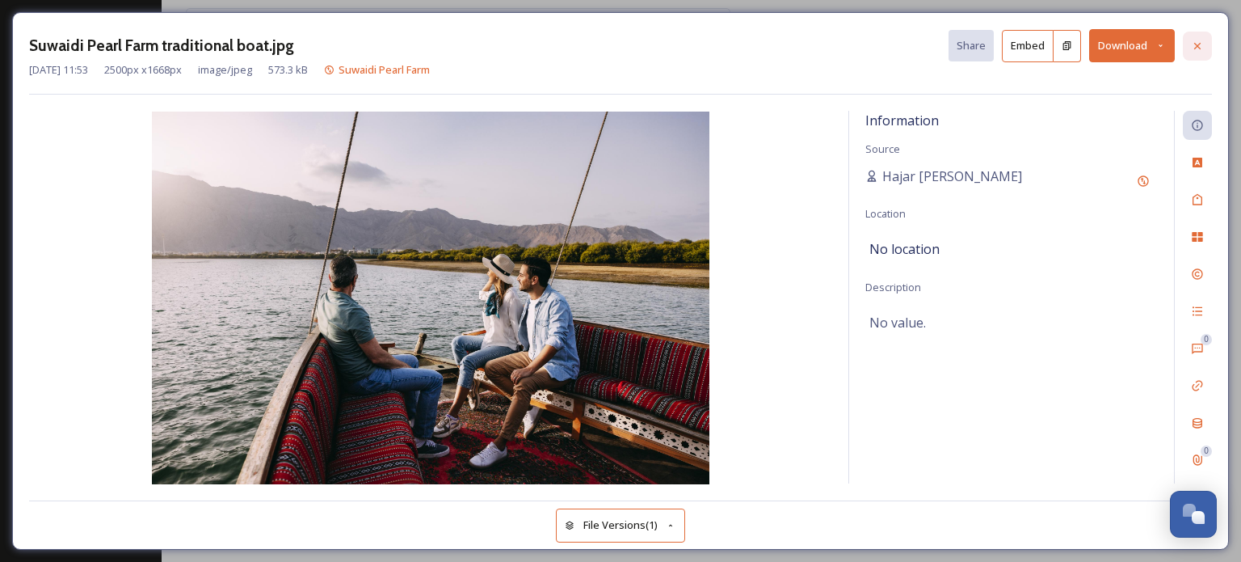
click at [1195, 46] on icon at bounding box center [1197, 46] width 13 height 13
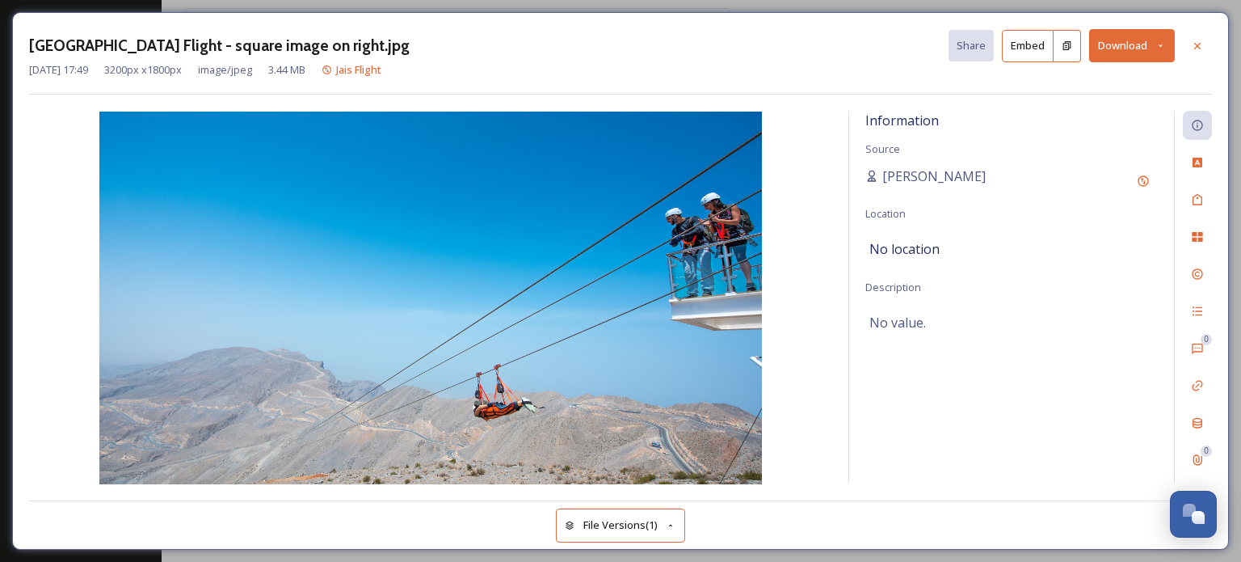
click at [1164, 40] on icon at bounding box center [1161, 45] width 11 height 11
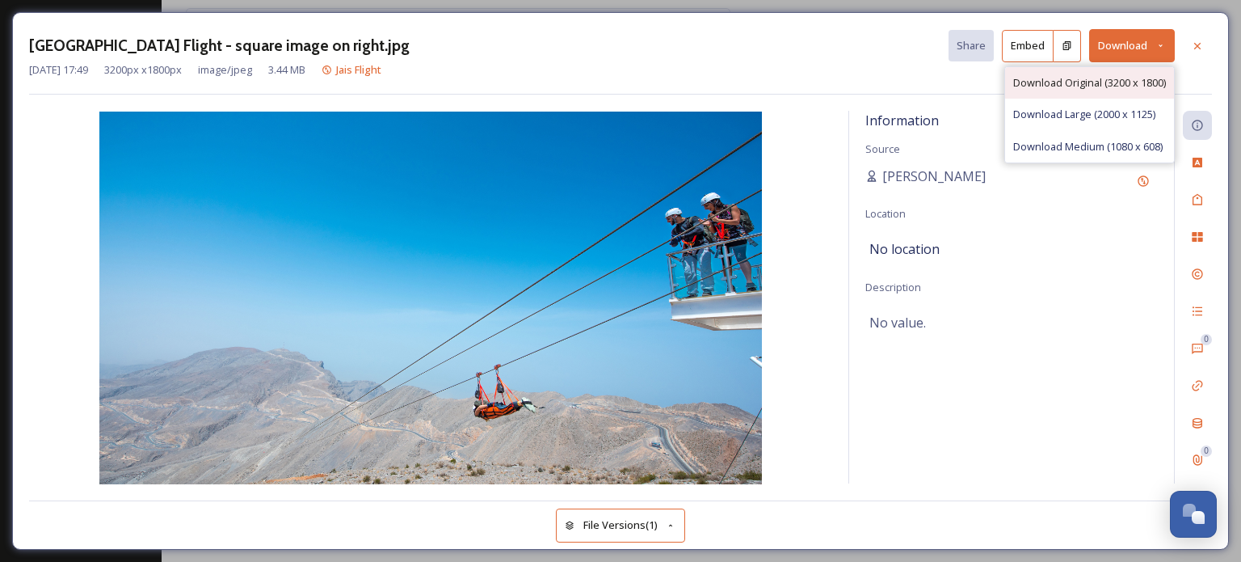
click at [1100, 72] on div "Download Original (3200 x 1800)" at bounding box center [1089, 83] width 169 height 32
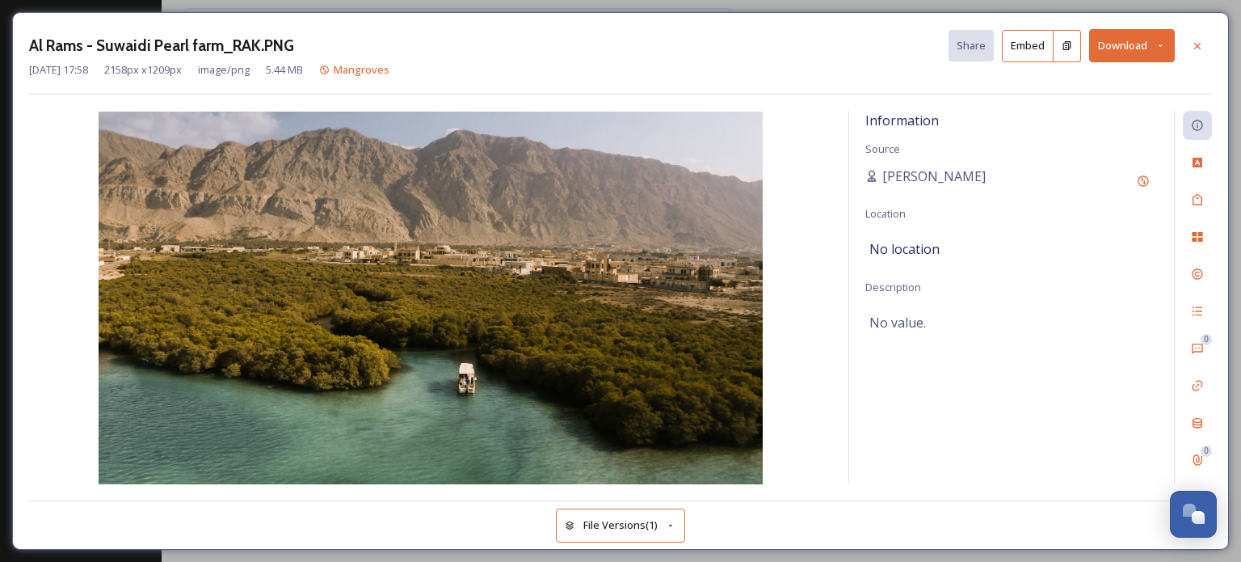
click at [1157, 47] on icon at bounding box center [1161, 45] width 11 height 11
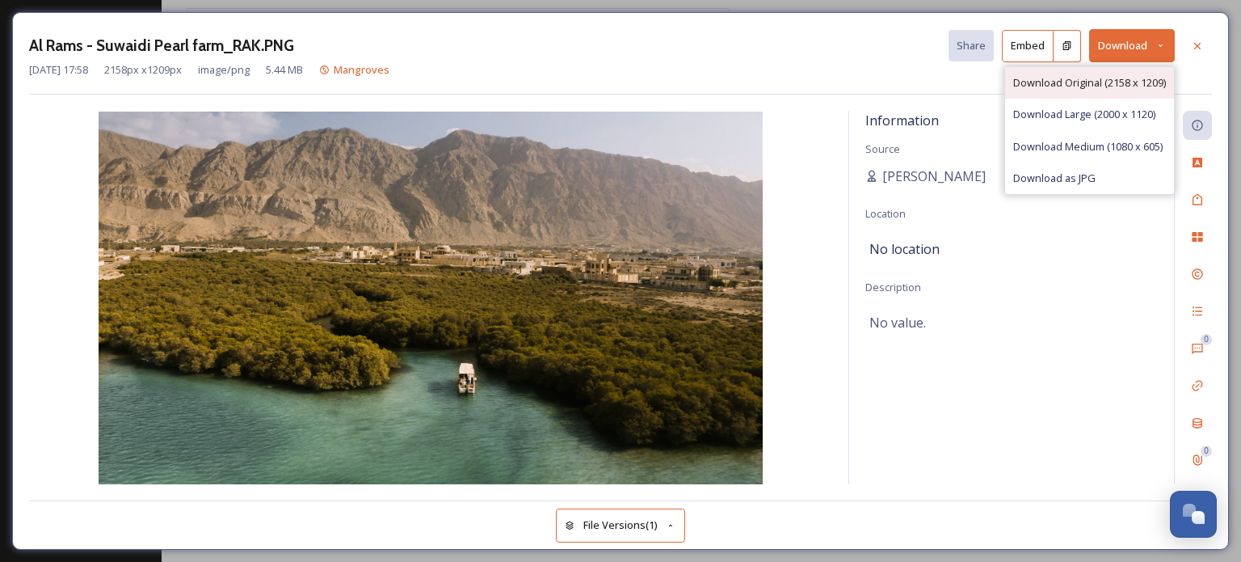
click at [1075, 81] on span "Download Original (2158 x 1209)" at bounding box center [1089, 82] width 153 height 15
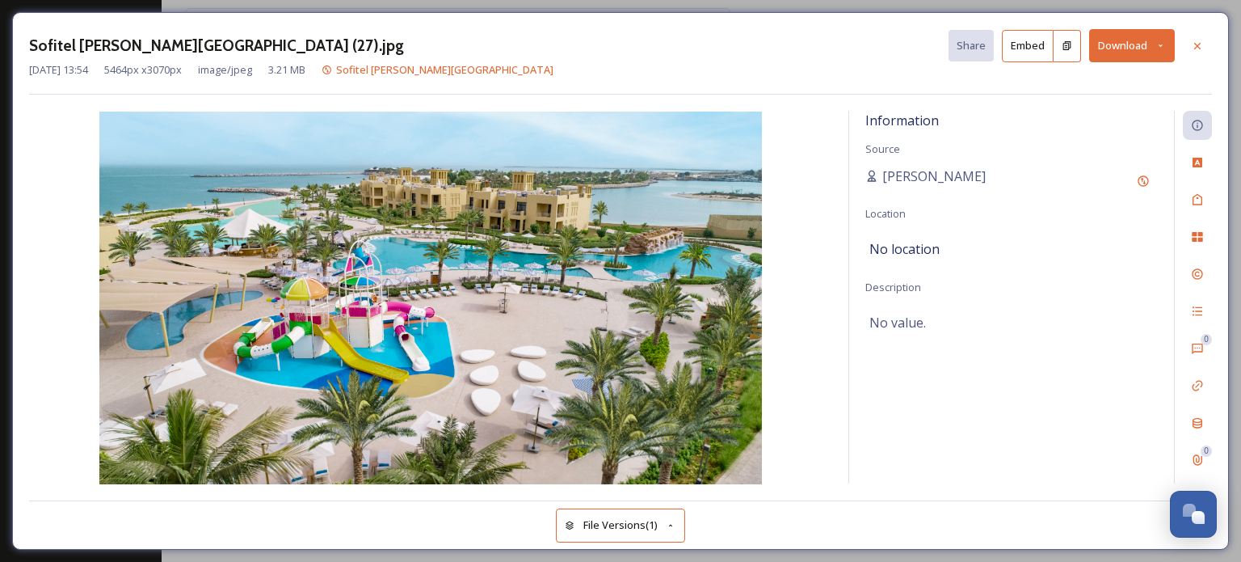
click at [1160, 41] on icon at bounding box center [1161, 45] width 11 height 11
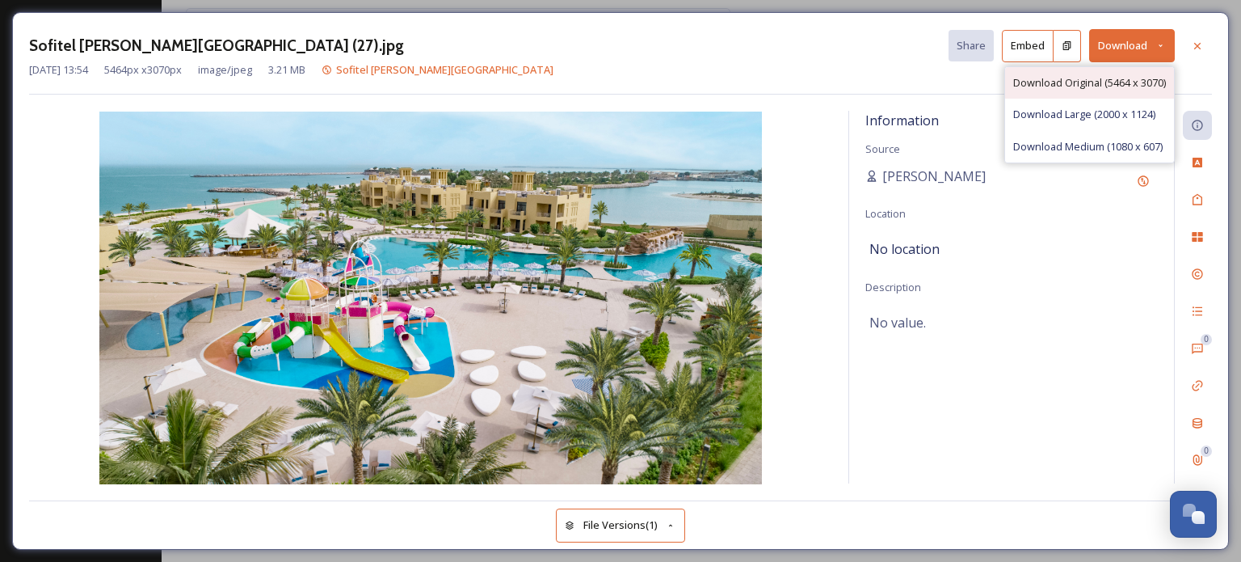
click at [1088, 79] on span "Download Original (5464 x 3070)" at bounding box center [1089, 82] width 153 height 15
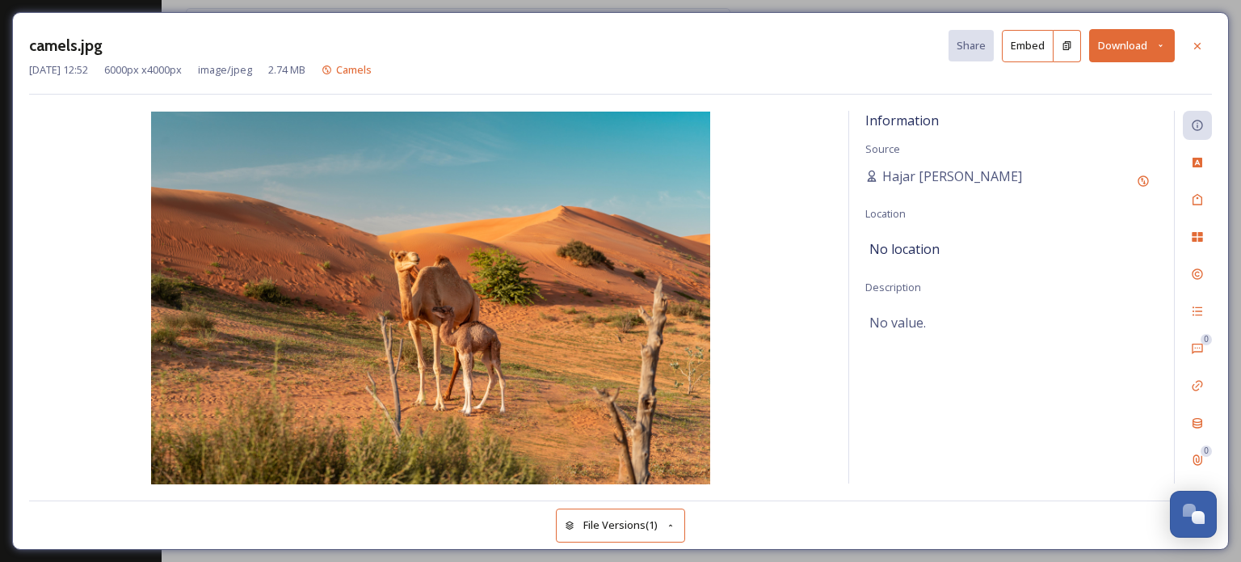
click at [1160, 48] on icon at bounding box center [1161, 45] width 11 height 11
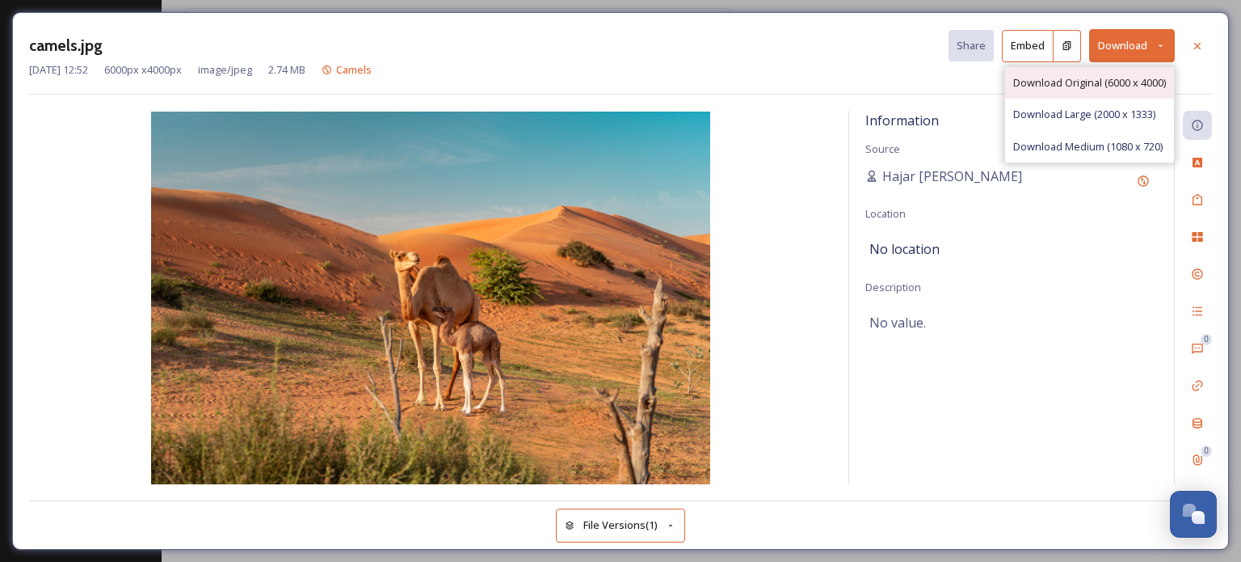
click at [1109, 82] on span "Download Original (6000 x 4000)" at bounding box center [1089, 82] width 153 height 15
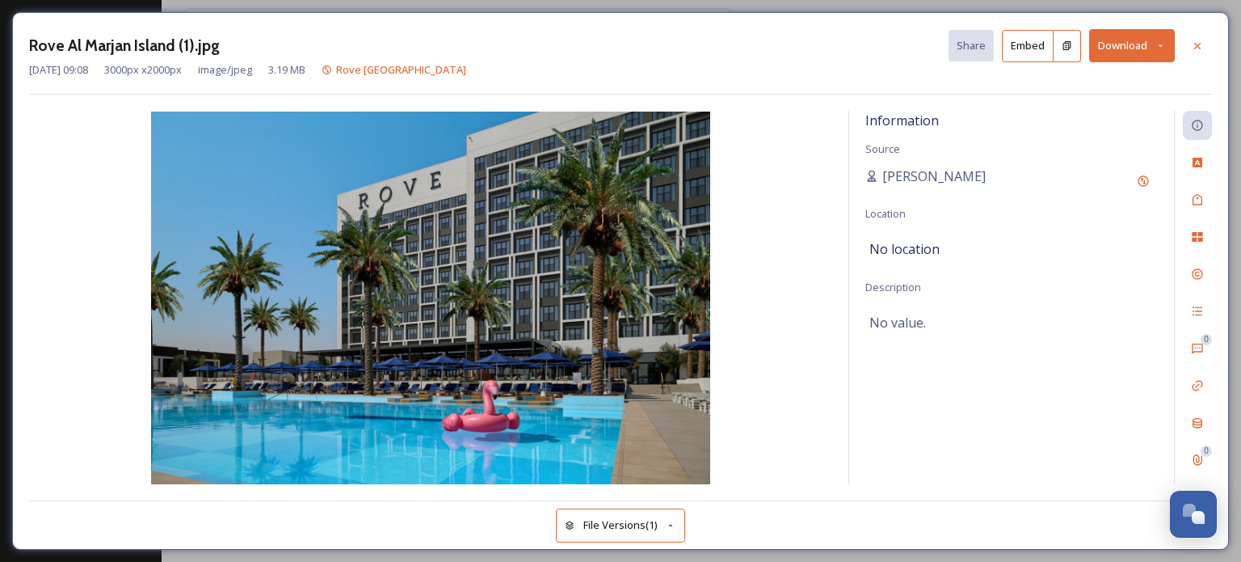
click at [1150, 41] on button "Download" at bounding box center [1132, 45] width 86 height 33
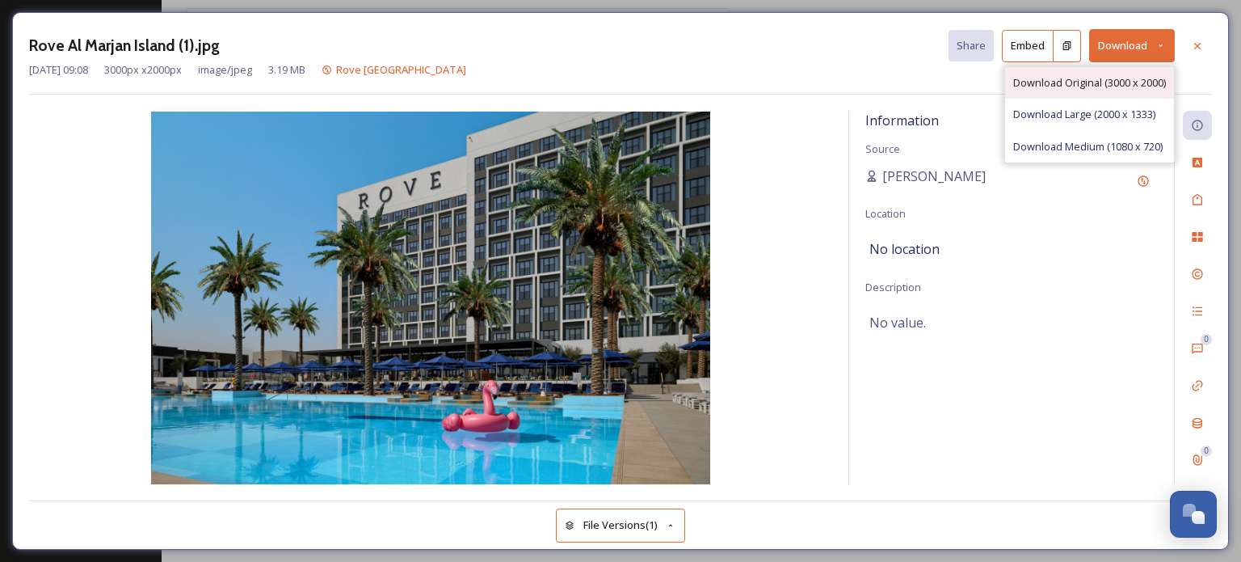
click at [1130, 78] on span "Download Original (3000 x 2000)" at bounding box center [1089, 82] width 153 height 15
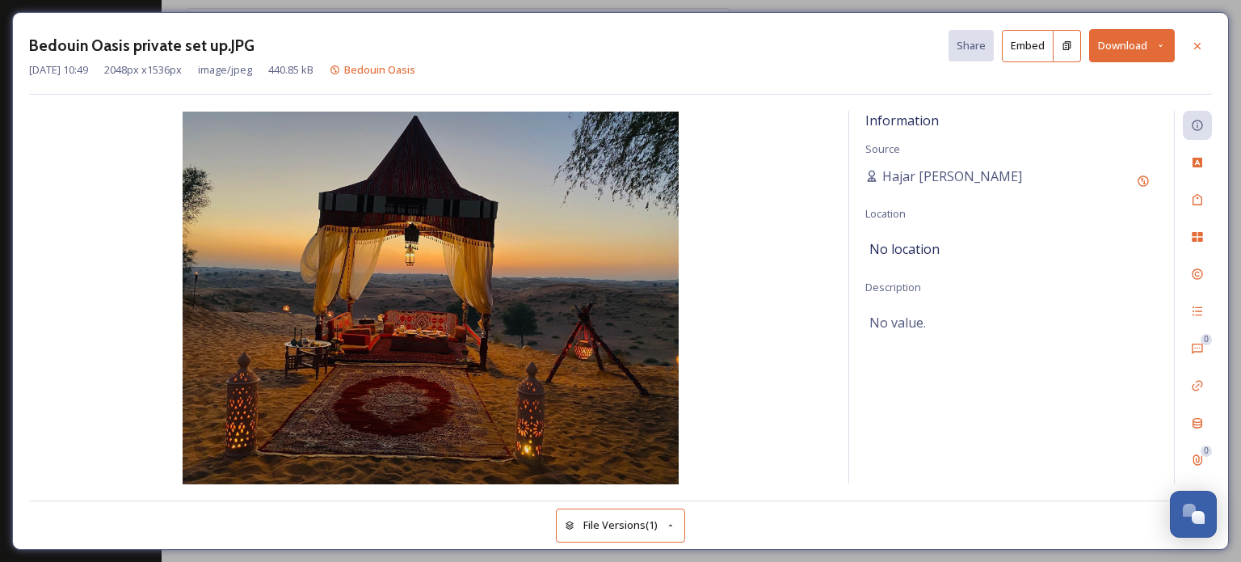
click at [1156, 39] on button "Download" at bounding box center [1132, 45] width 86 height 33
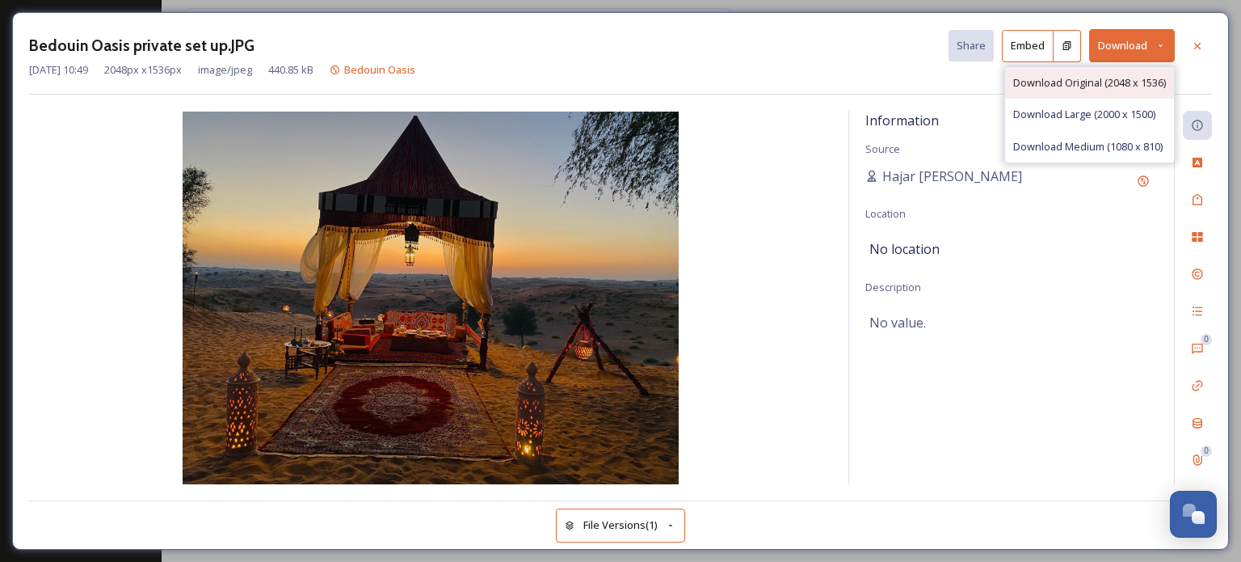
click at [1105, 78] on span "Download Original (2048 x 1536)" at bounding box center [1089, 82] width 153 height 15
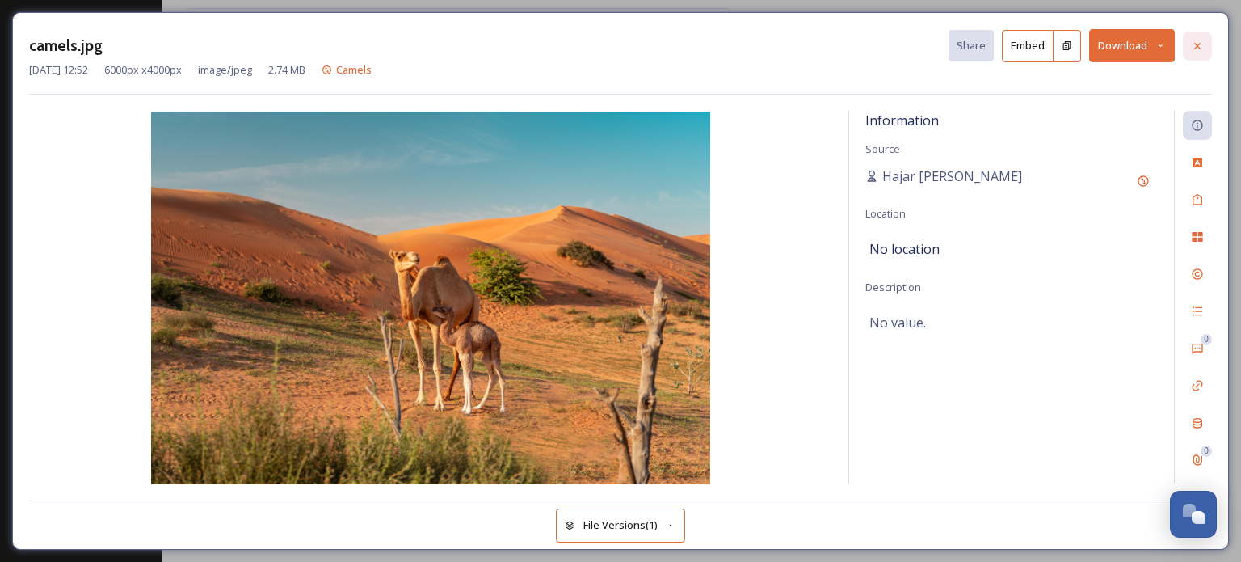
click at [1198, 40] on icon at bounding box center [1197, 46] width 13 height 13
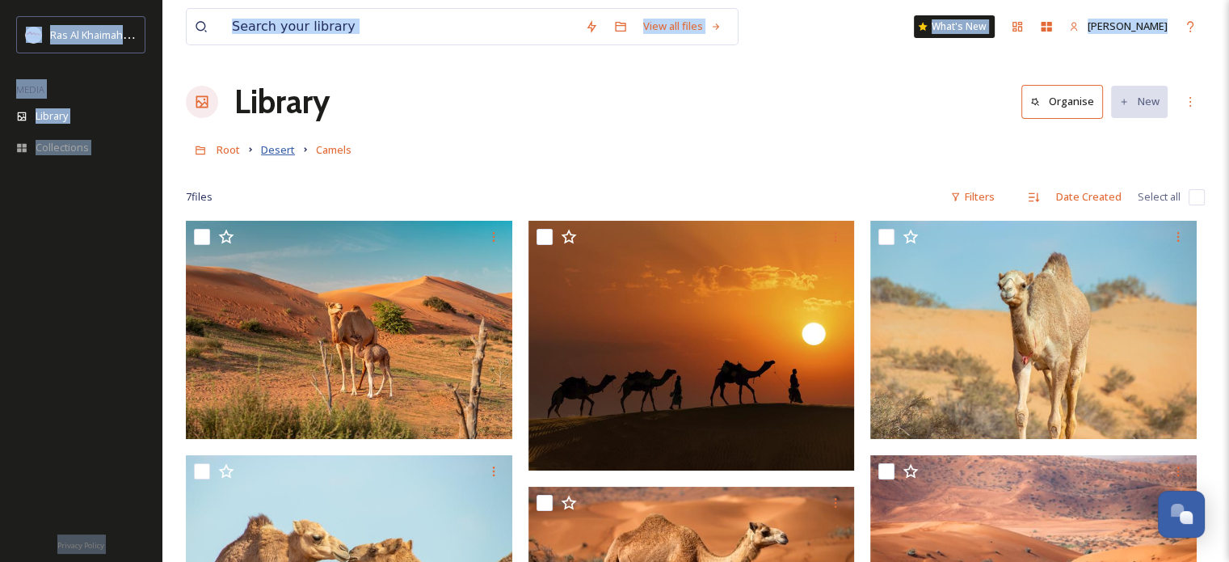
click at [281, 148] on span "Desert" at bounding box center [278, 149] width 34 height 15
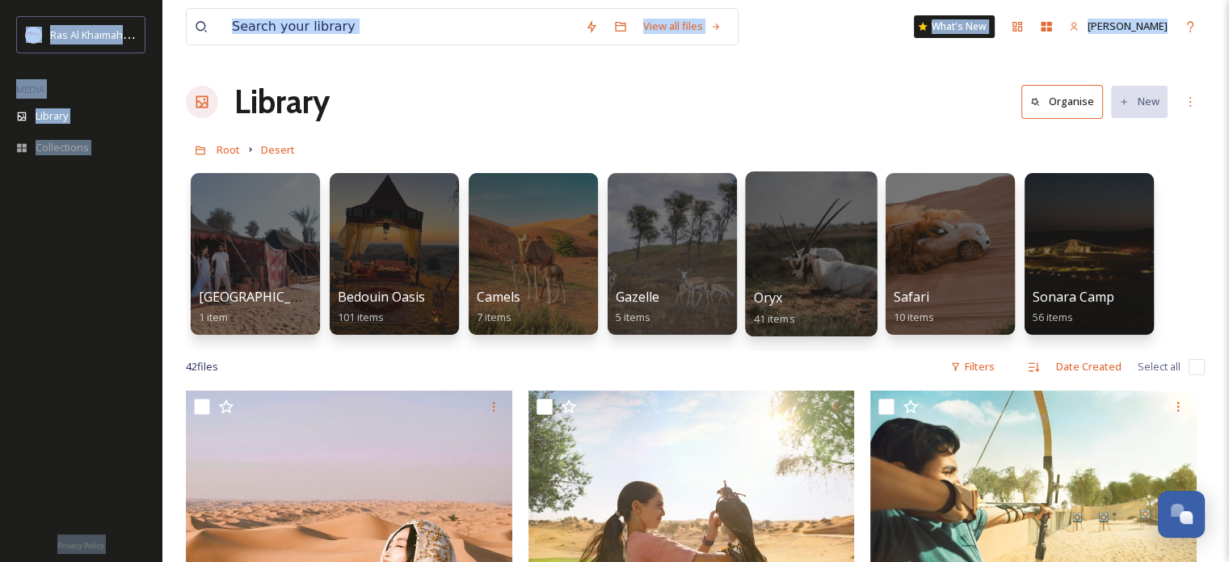
click at [811, 254] on div at bounding box center [811, 253] width 132 height 165
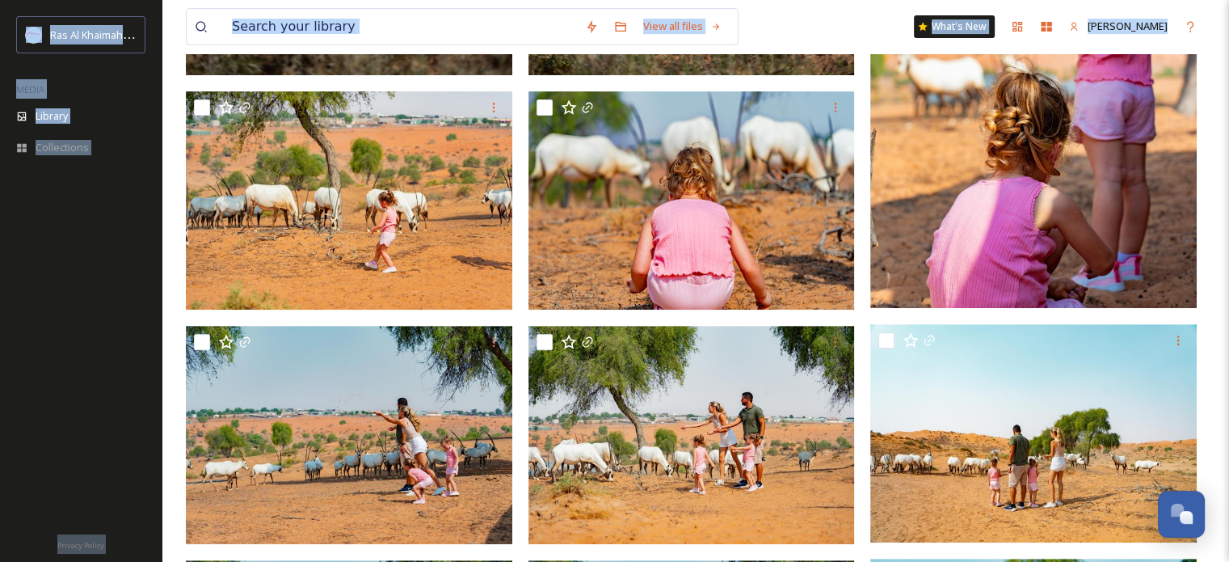
scroll to position [709, 0]
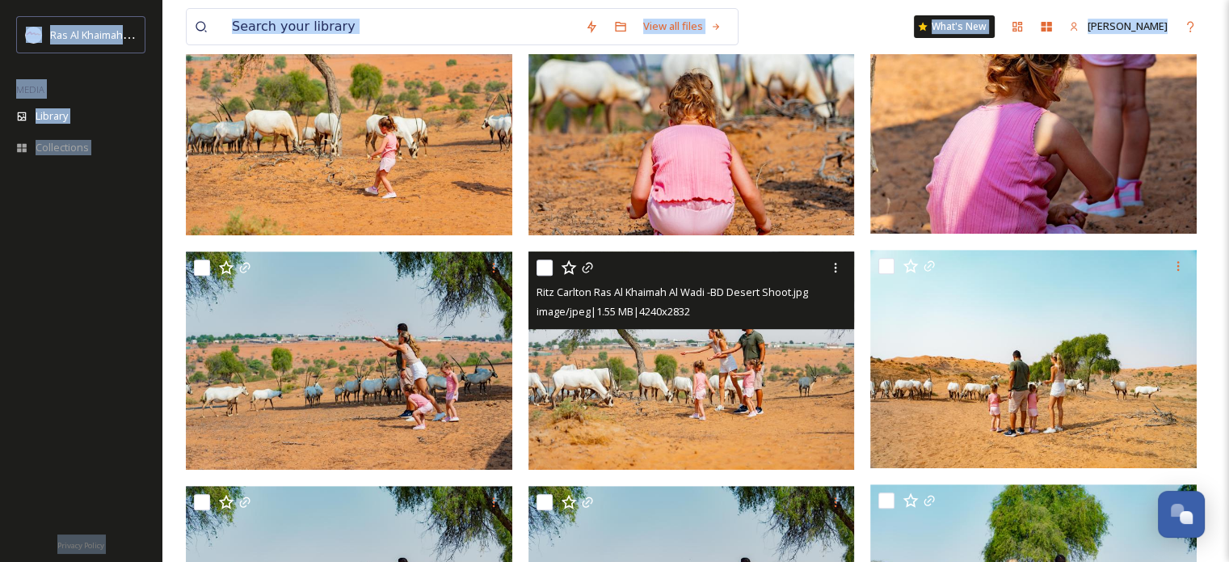
click at [749, 363] on img at bounding box center [691, 360] width 326 height 218
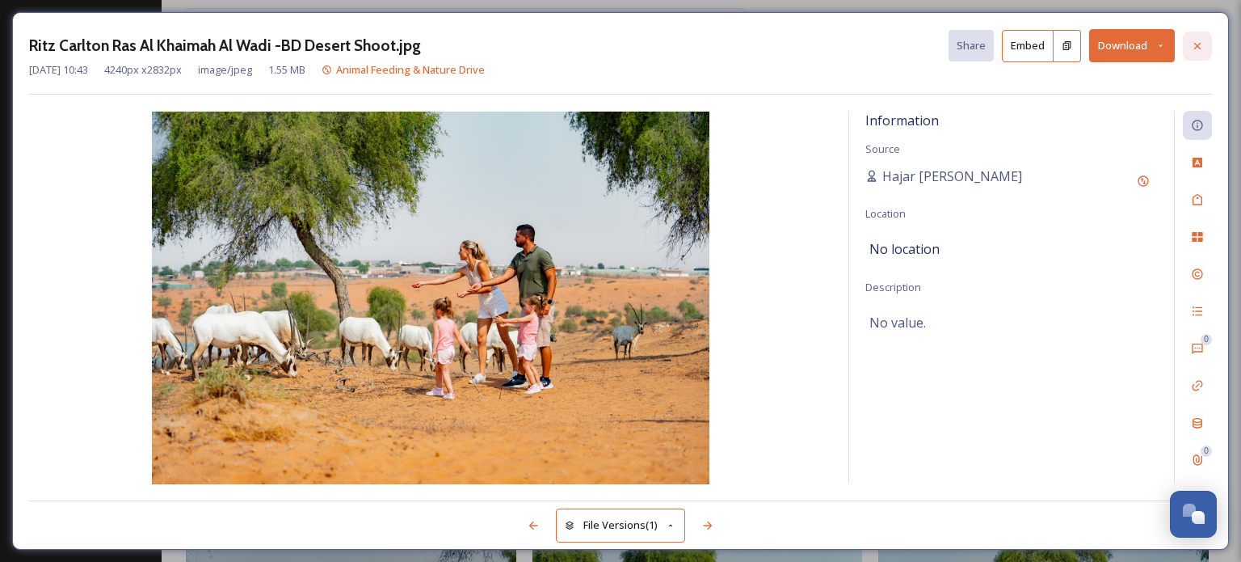
click at [1202, 49] on icon at bounding box center [1197, 46] width 13 height 13
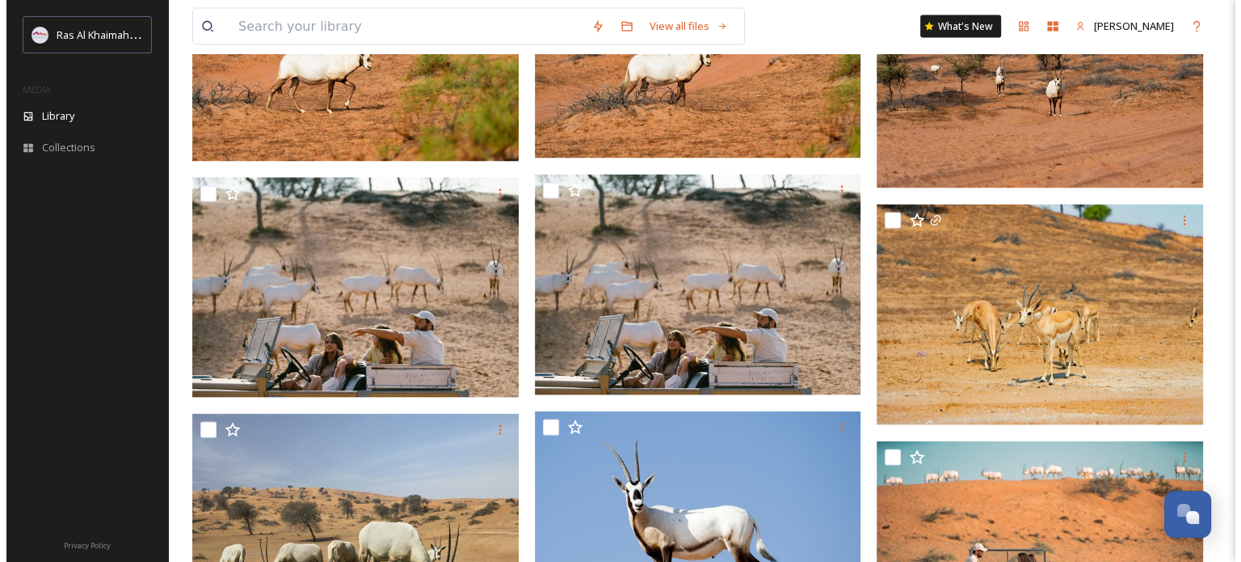
scroll to position [3148, 0]
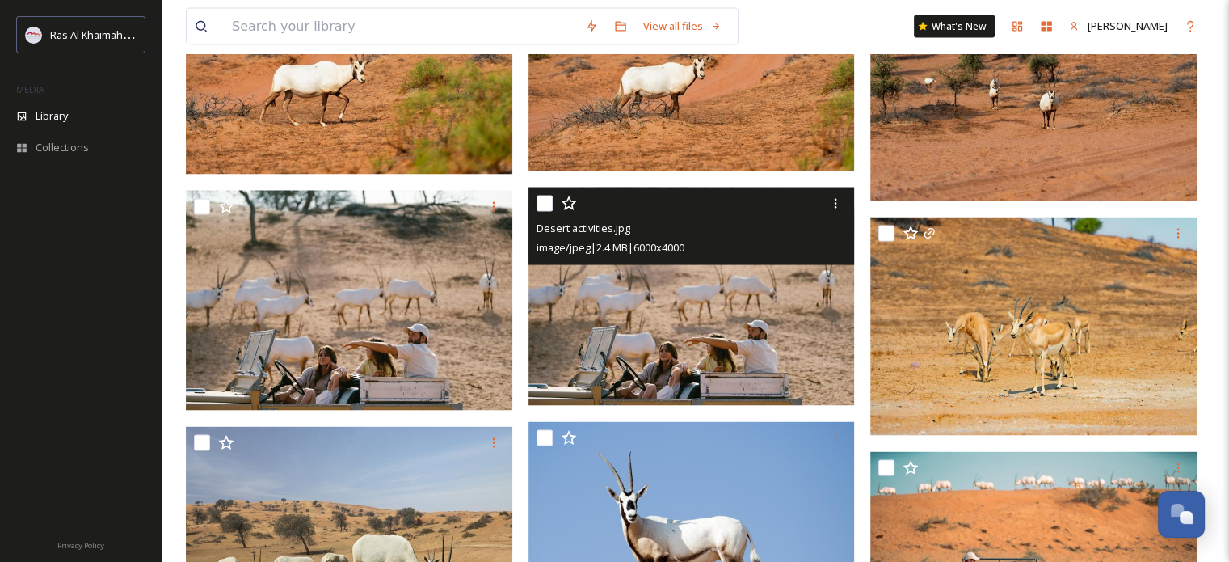
click at [765, 306] on img at bounding box center [691, 296] width 326 height 218
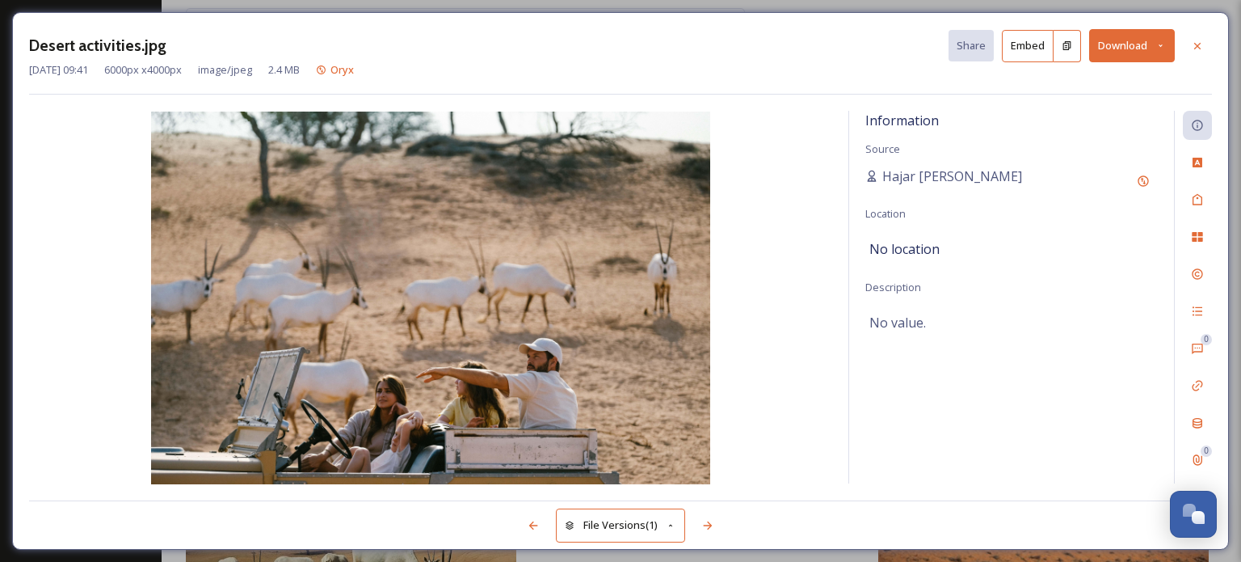
click at [1164, 42] on icon at bounding box center [1161, 45] width 11 height 11
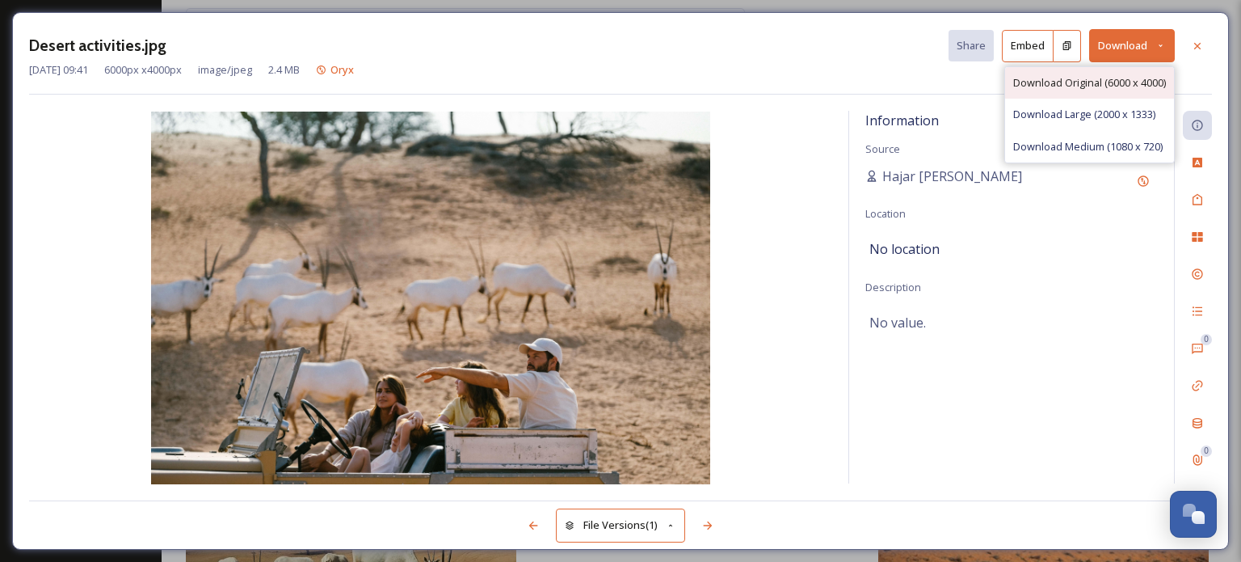
click at [1093, 78] on span "Download Original (6000 x 4000)" at bounding box center [1089, 82] width 153 height 15
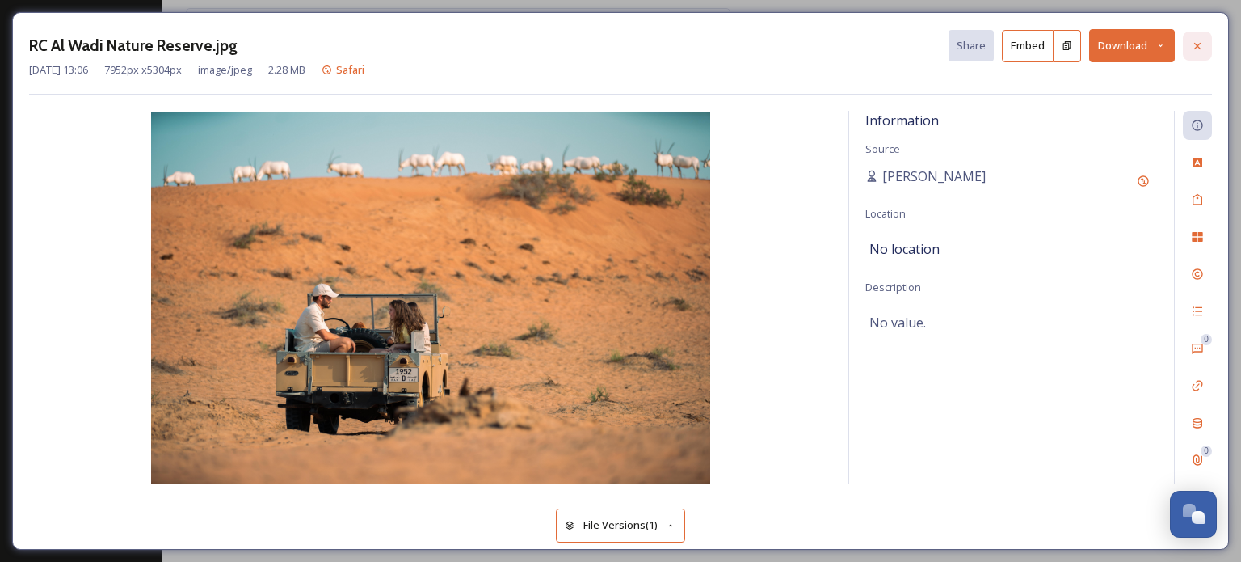
click at [1199, 41] on icon at bounding box center [1197, 46] width 13 height 13
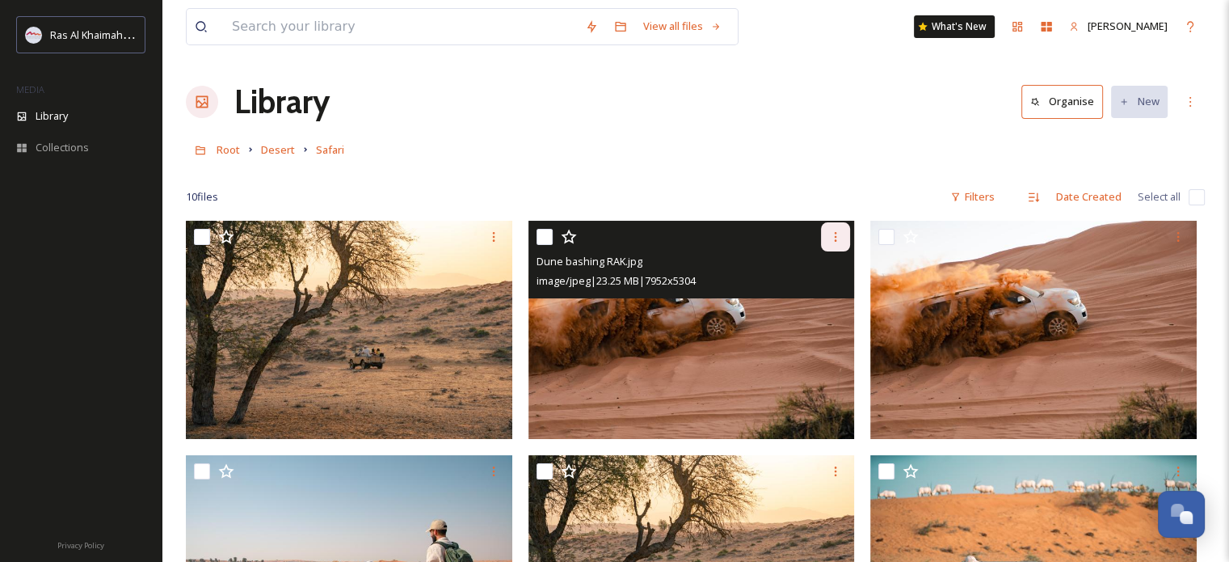
click at [836, 235] on icon at bounding box center [835, 236] width 13 height 13
click at [823, 301] on span "Download" at bounding box center [816, 303] width 49 height 15
click at [739, 305] on img at bounding box center [691, 330] width 326 height 218
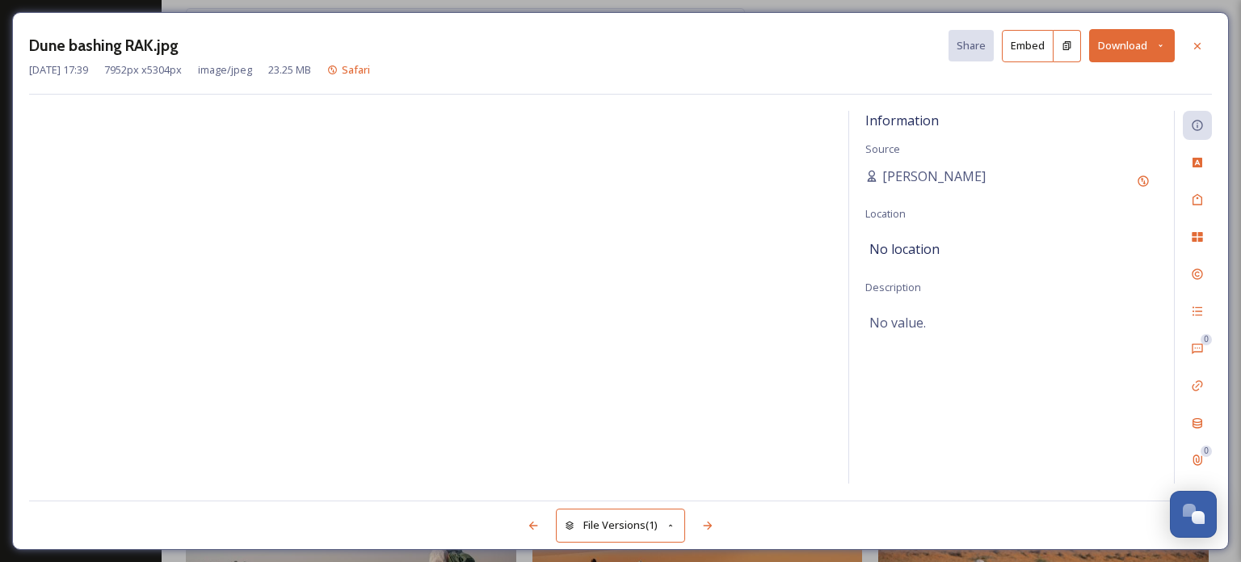
click at [1080, 436] on div "Information Source Terje Abrams Location No location Description No value." at bounding box center [1011, 297] width 325 height 373
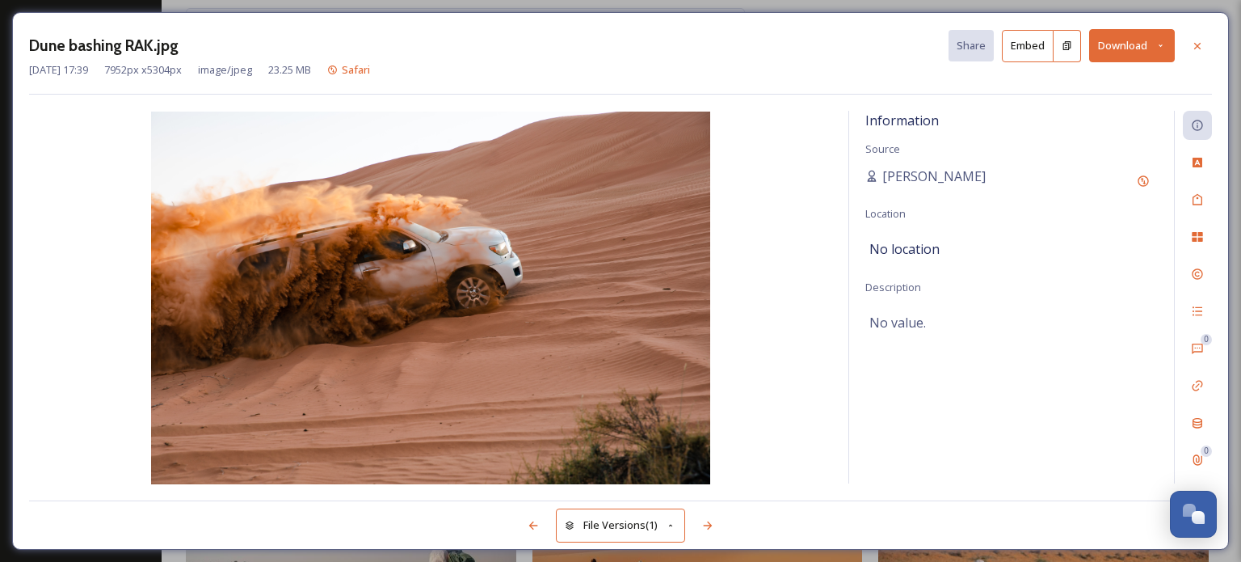
click at [1080, 436] on div "Information Source Terje Abrams Location No location Description No value." at bounding box center [1011, 297] width 325 height 373
click at [1194, 43] on icon at bounding box center [1197, 46] width 13 height 13
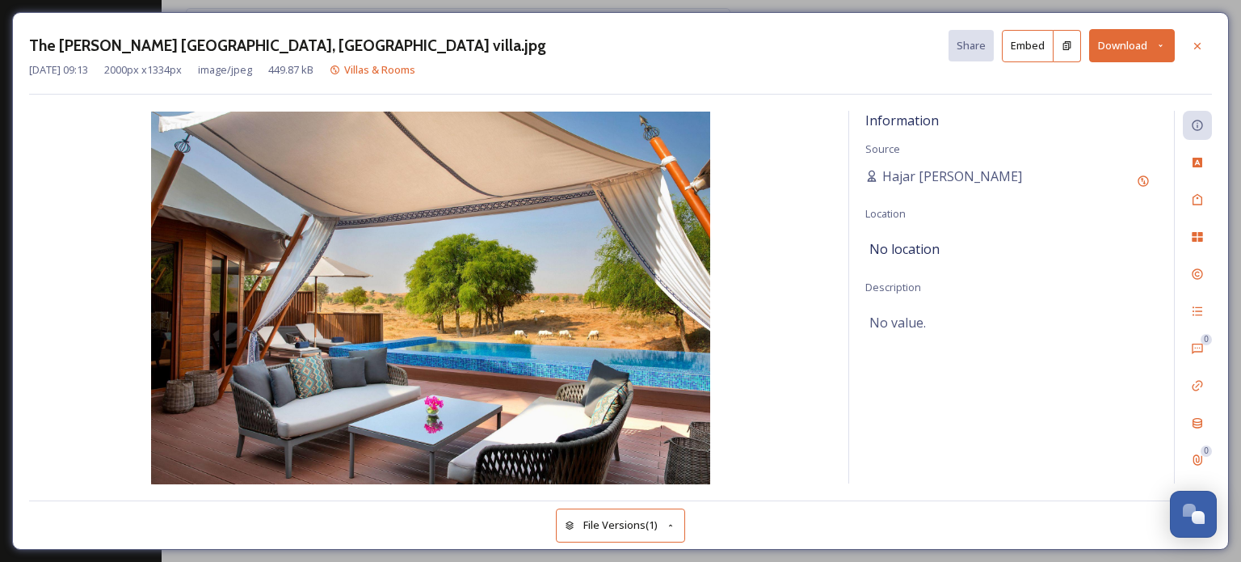
click at [1162, 41] on icon at bounding box center [1161, 45] width 11 height 11
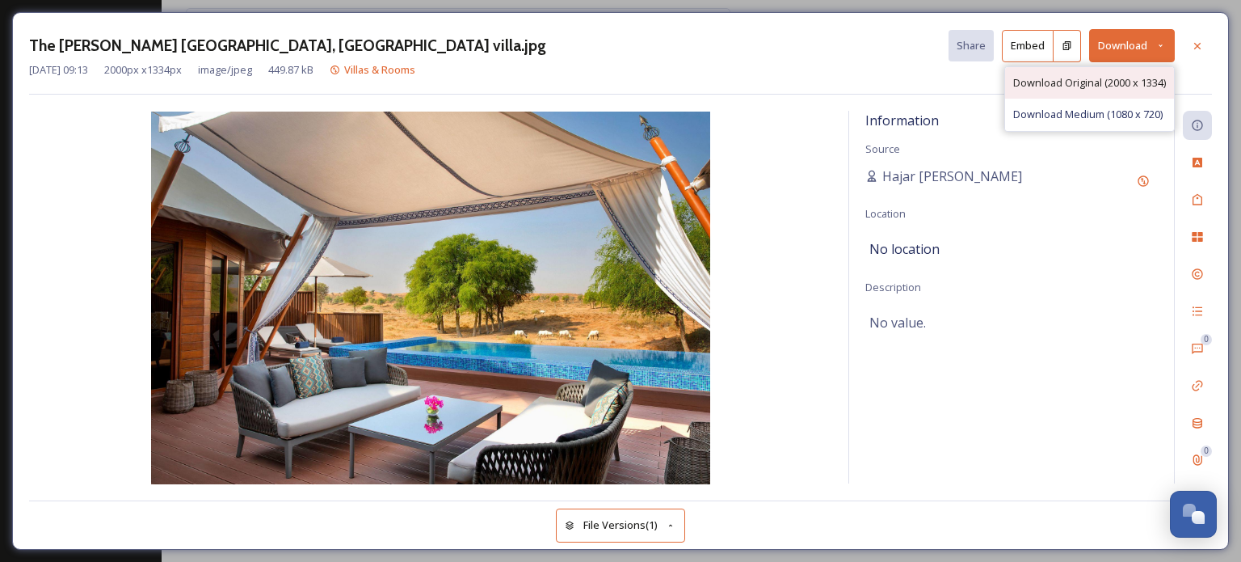
click at [1109, 82] on span "Download Original (2000 x 1334)" at bounding box center [1089, 82] width 153 height 15
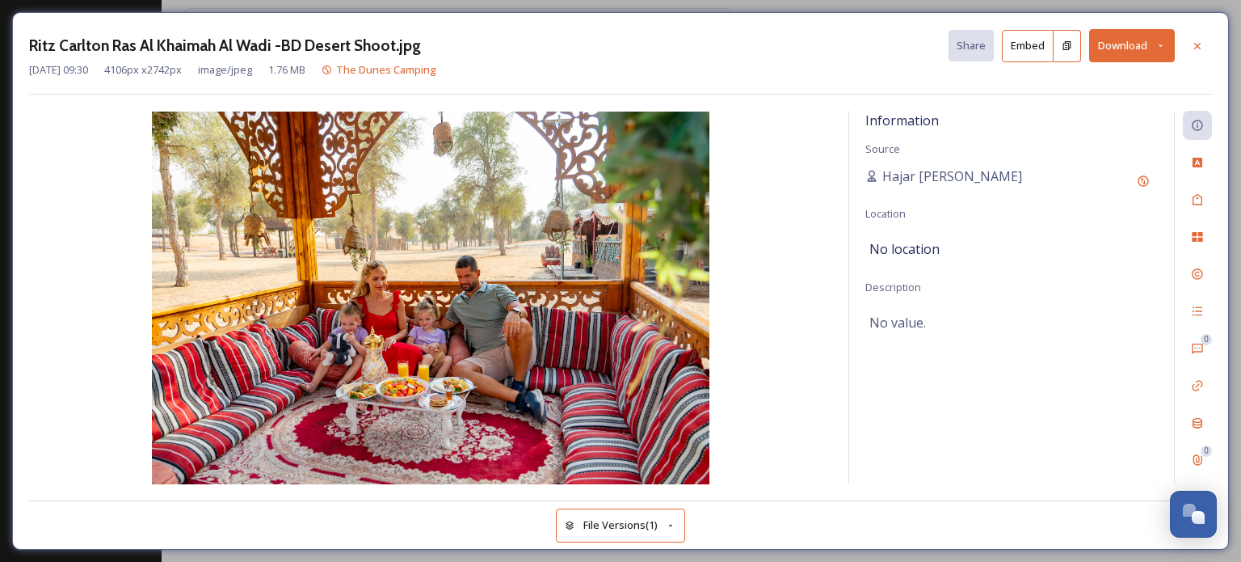
click at [1155, 40] on button "Download" at bounding box center [1132, 45] width 86 height 33
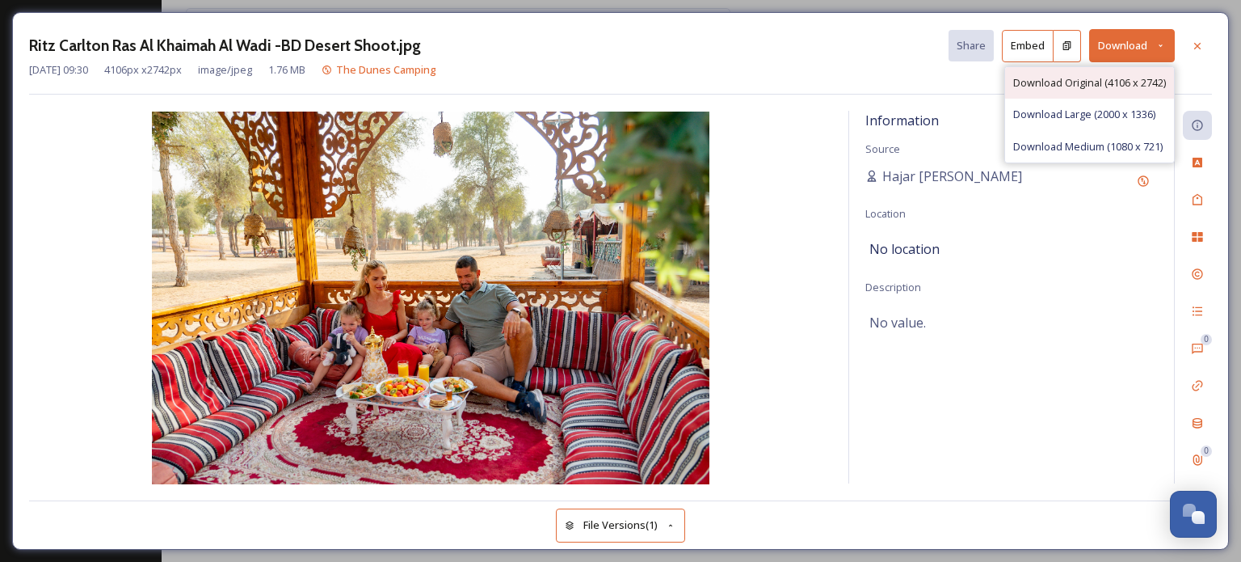
click at [1068, 77] on span "Download Original (4106 x 2742)" at bounding box center [1089, 82] width 153 height 15
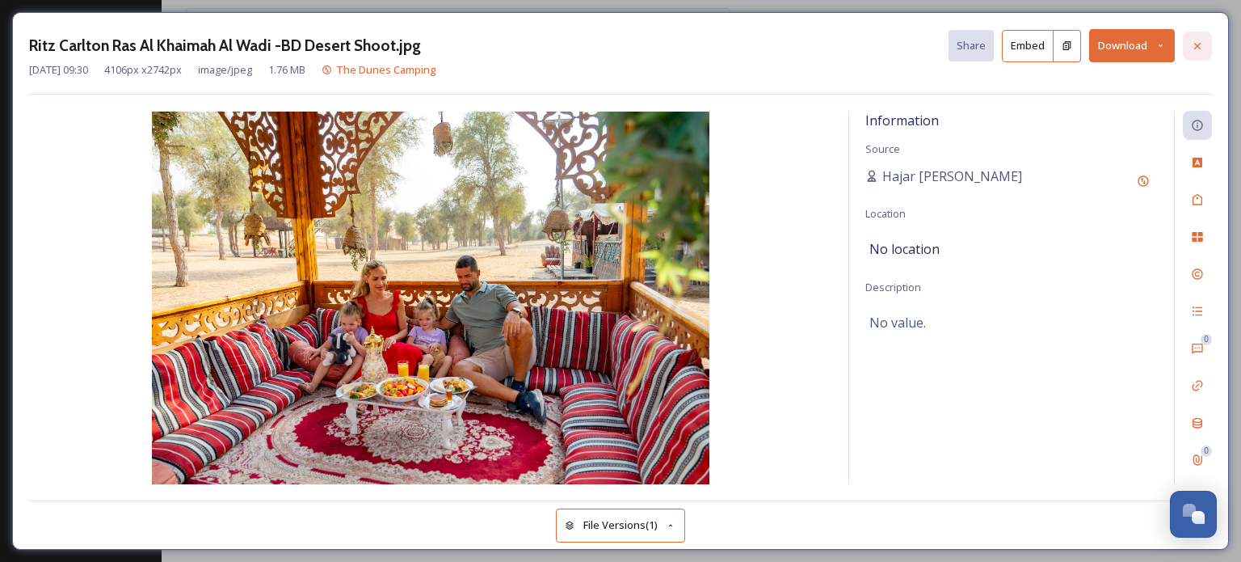
click at [1195, 40] on icon at bounding box center [1197, 46] width 13 height 13
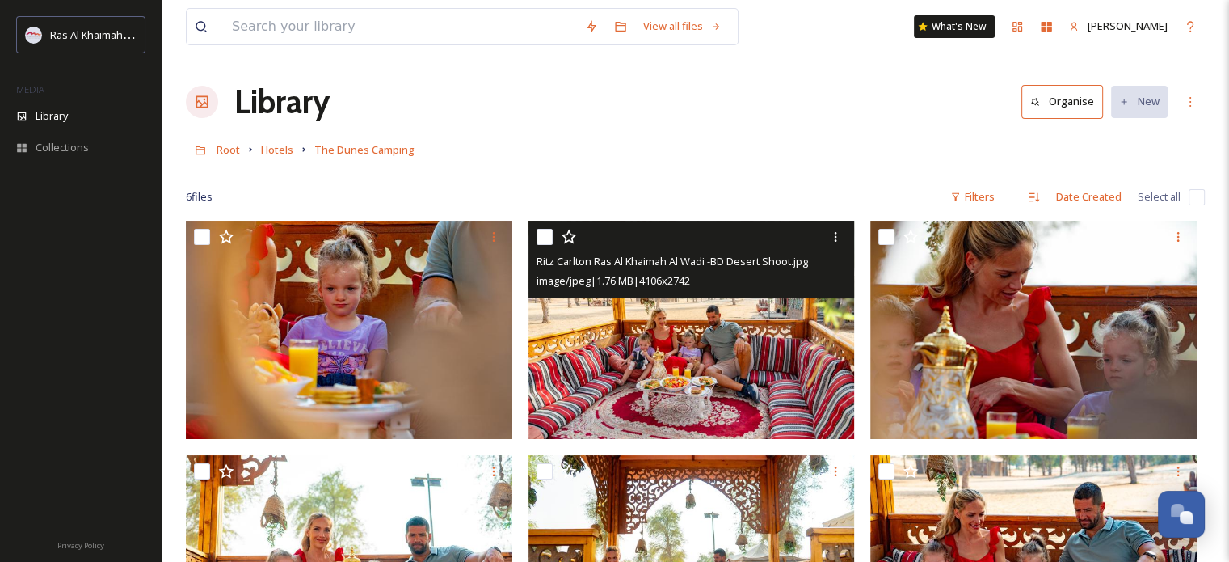
click at [637, 323] on img at bounding box center [691, 330] width 326 height 218
